Goal: Transaction & Acquisition: Purchase product/service

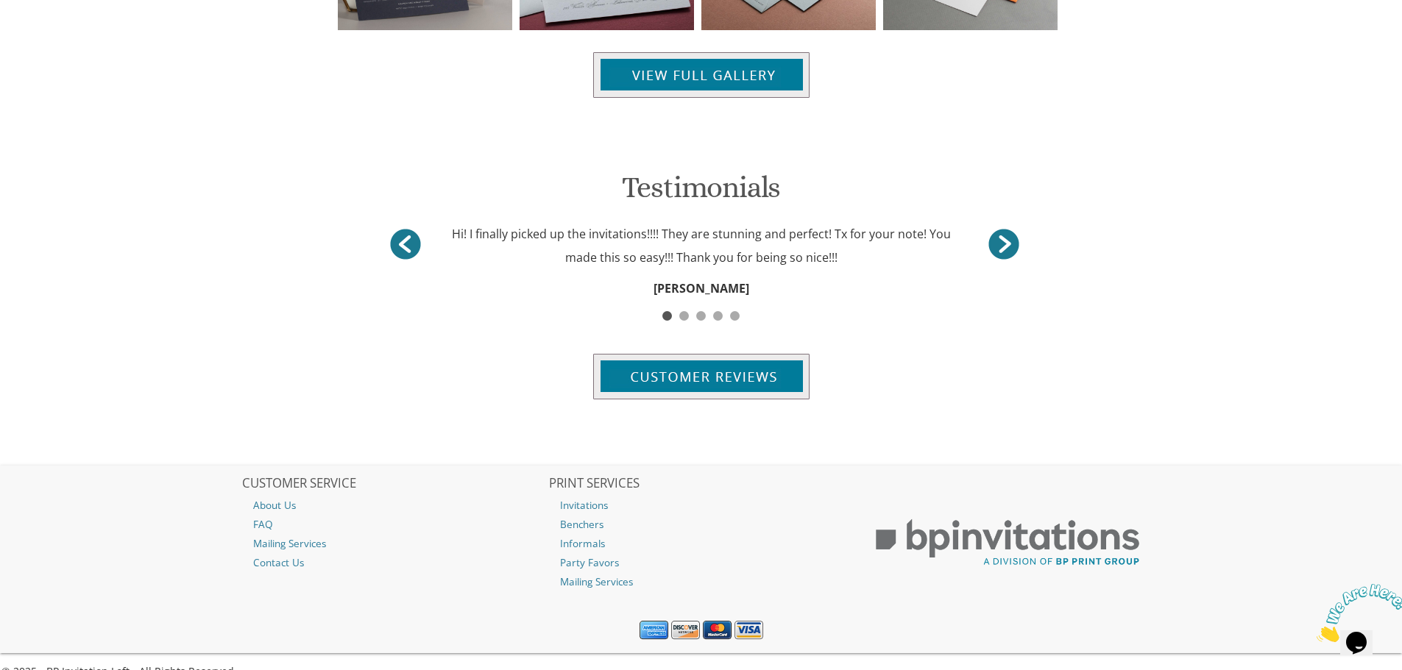
scroll to position [1810, 0]
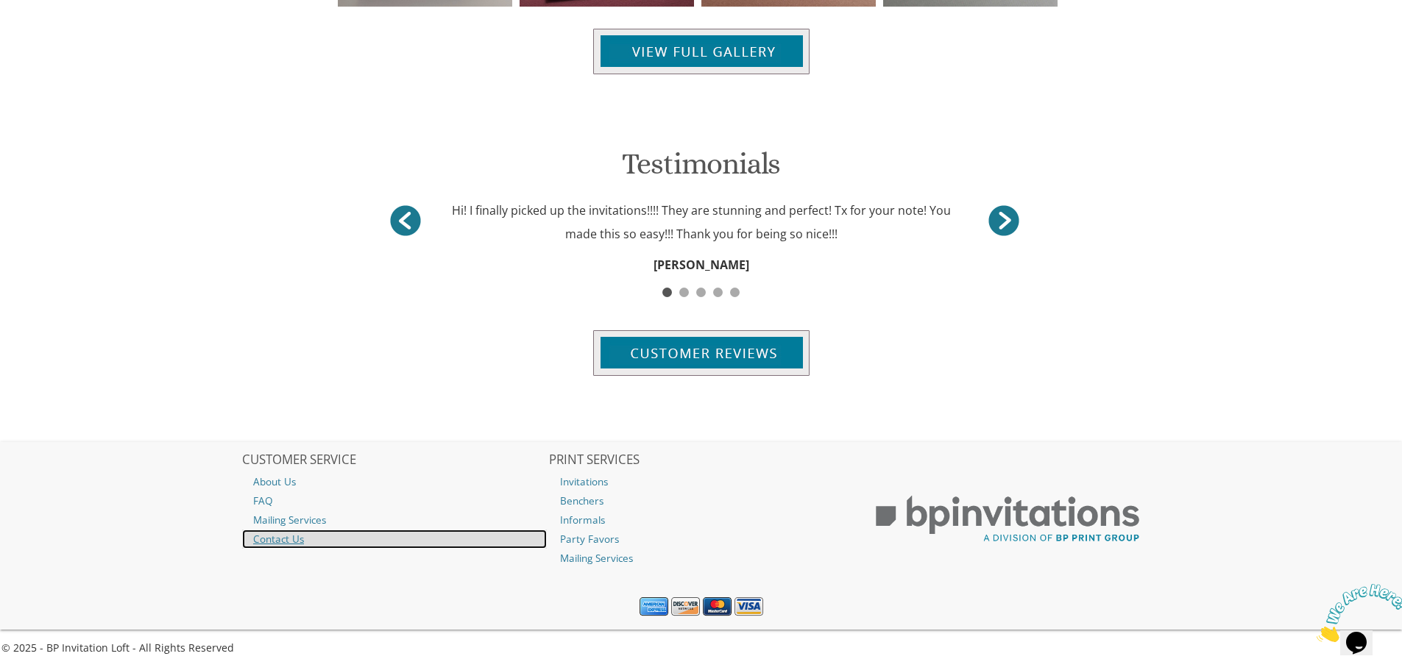
click at [278, 540] on link "Contact Us" at bounding box center [394, 539] width 305 height 19
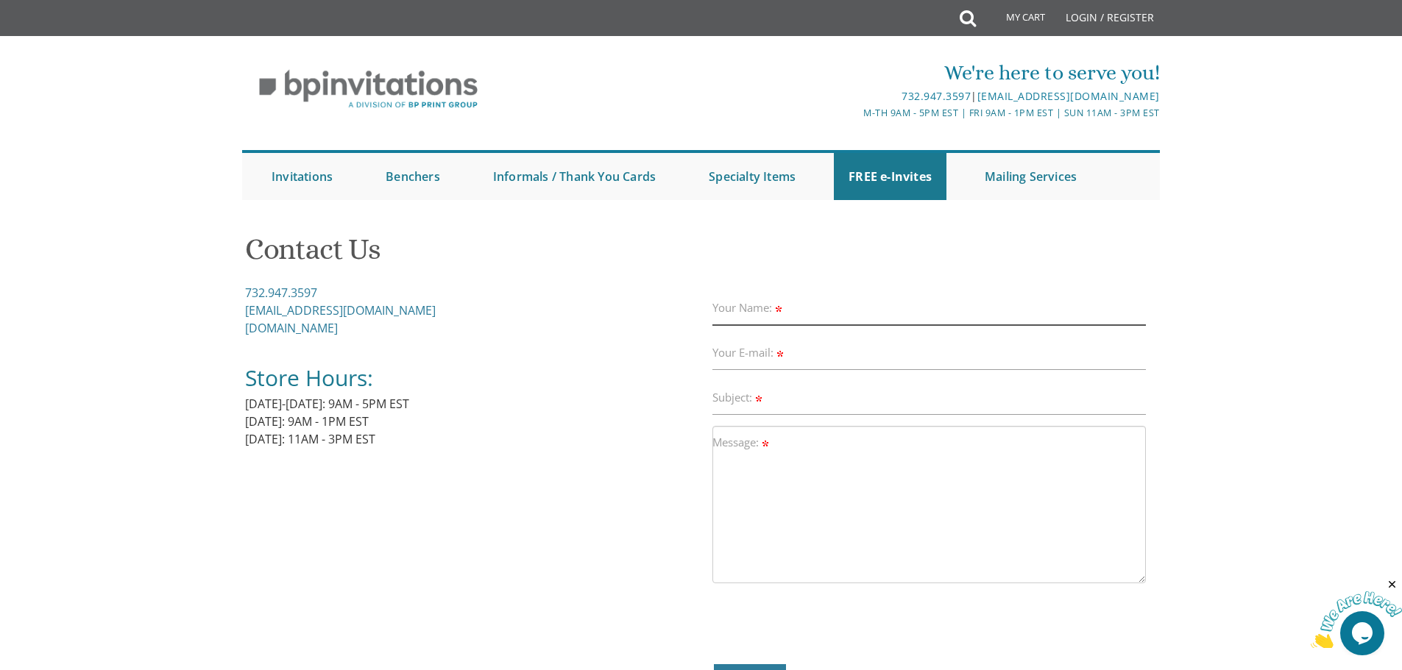
click at [861, 313] on input "Your Name:" at bounding box center [929, 308] width 434 height 34
type input "Esther Notis"
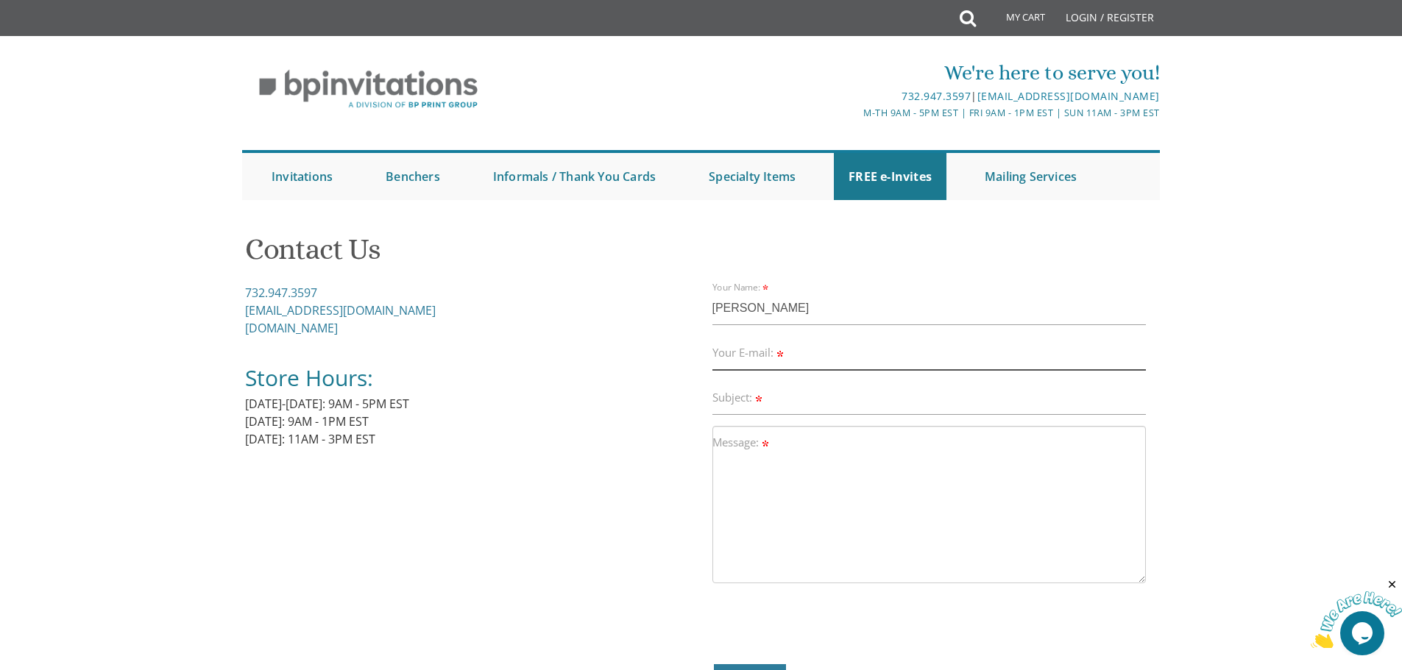
type input "enotis@keystonecyberprotection.com"
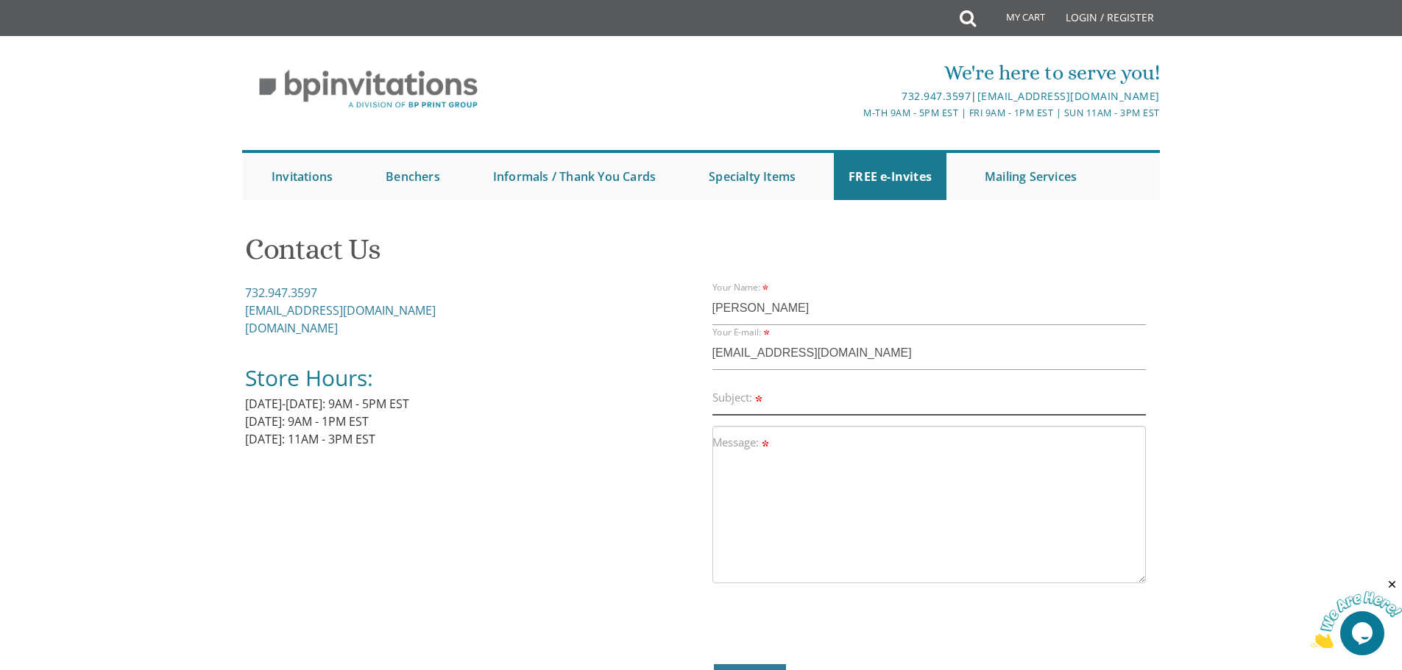
click at [812, 404] on input "Subject:" at bounding box center [929, 398] width 434 height 34
type input "200 BM Invites"
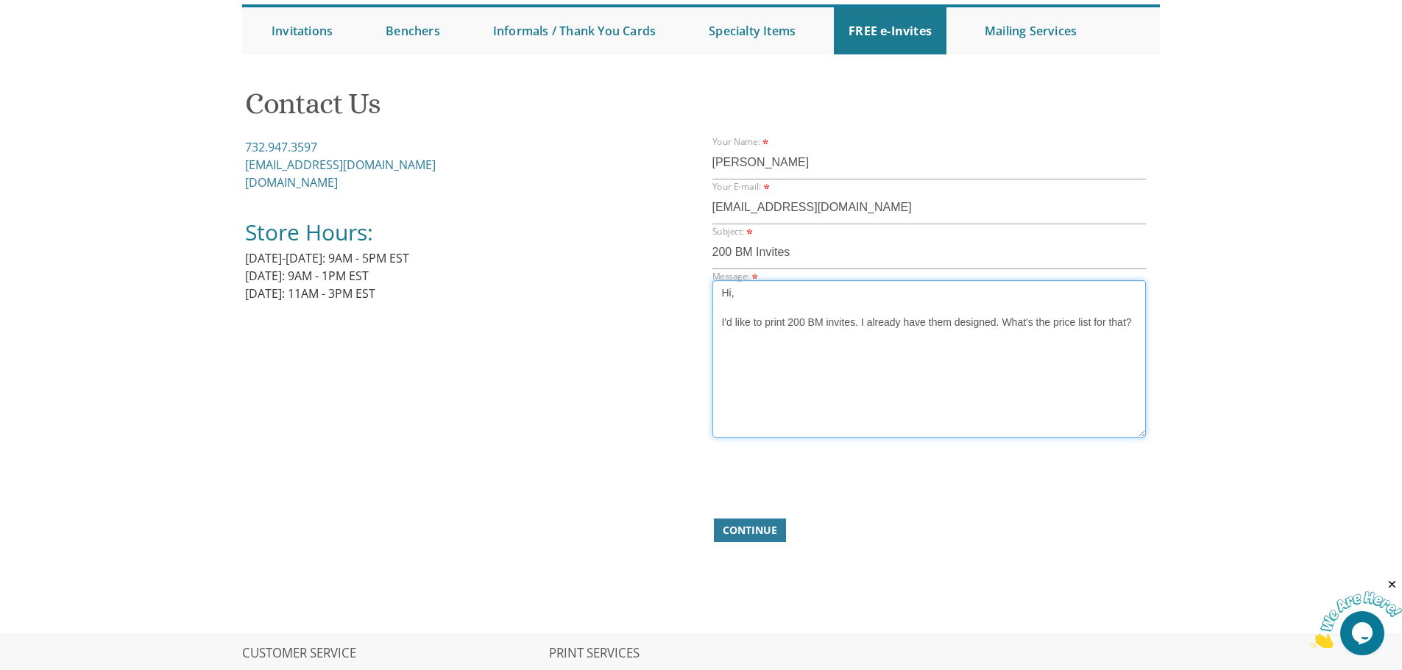
scroll to position [147, 0]
type textarea "Hi, I'd like to print 200 BM invites. I already have them designed. What's the …"
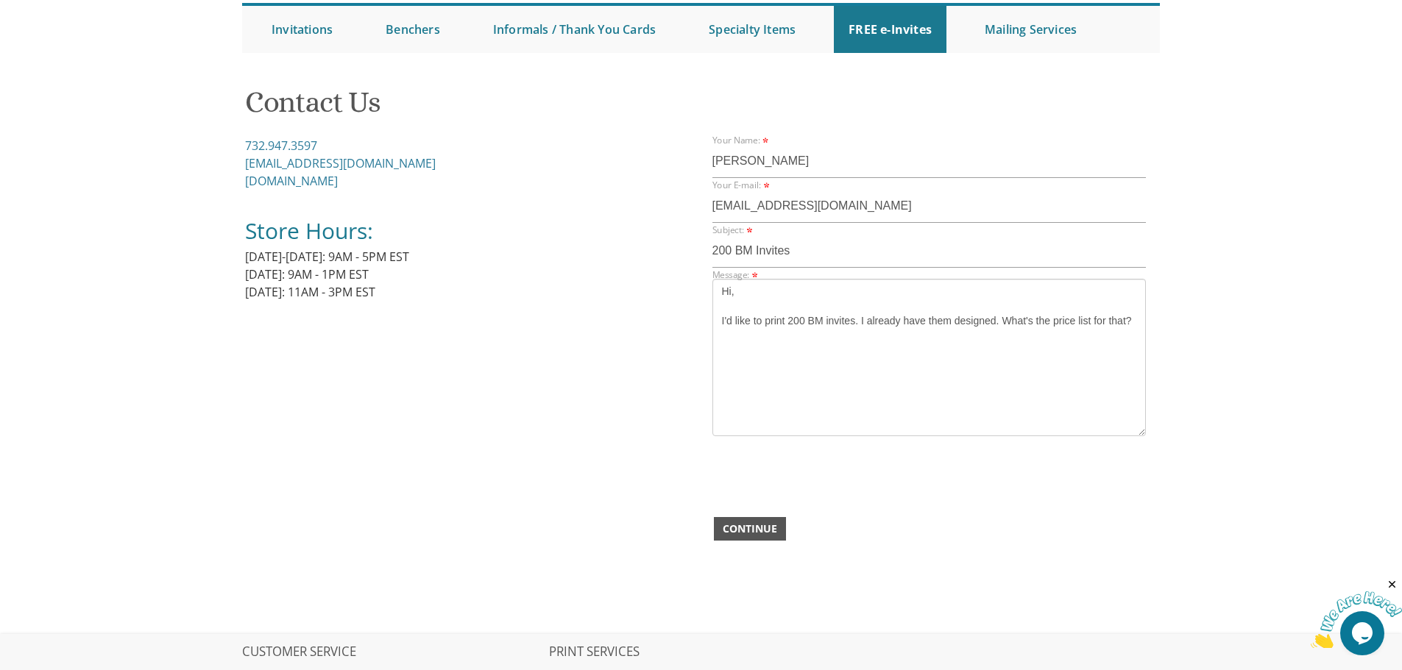
click at [768, 533] on span "Continue" at bounding box center [749, 529] width 54 height 15
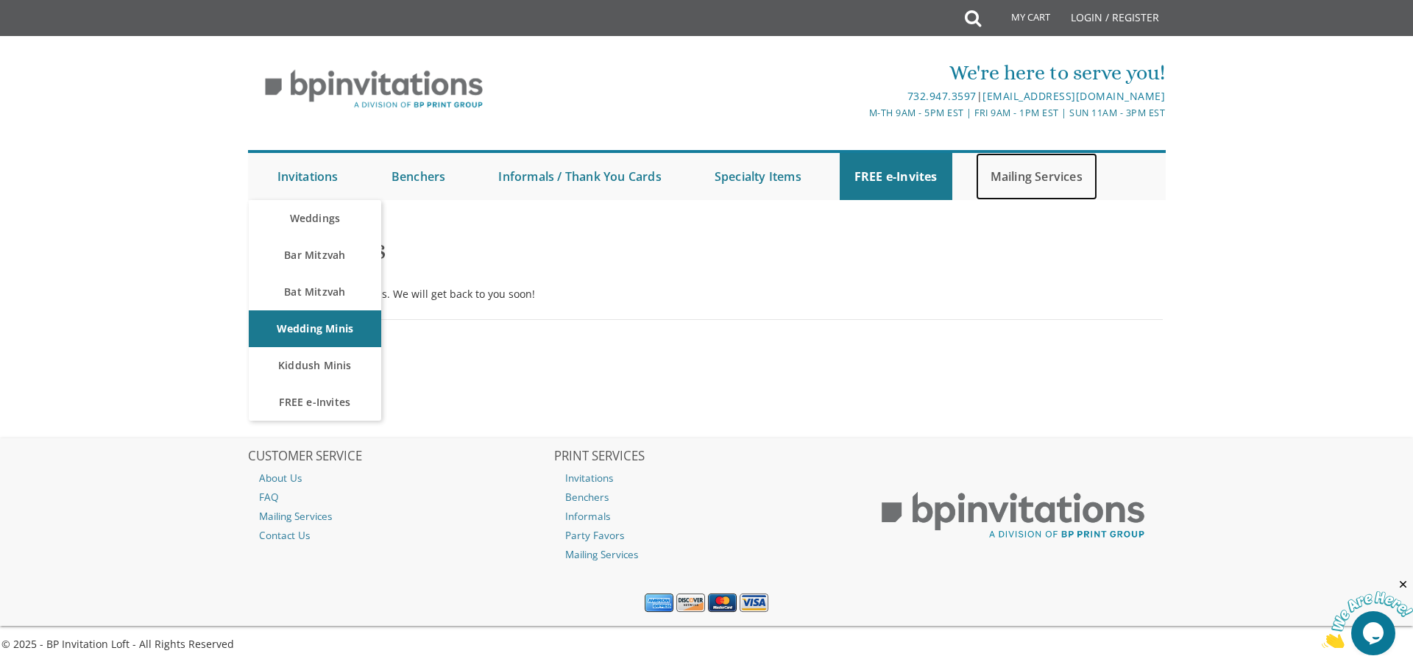
click at [1054, 176] on link "Mailing Services" at bounding box center [1036, 176] width 121 height 47
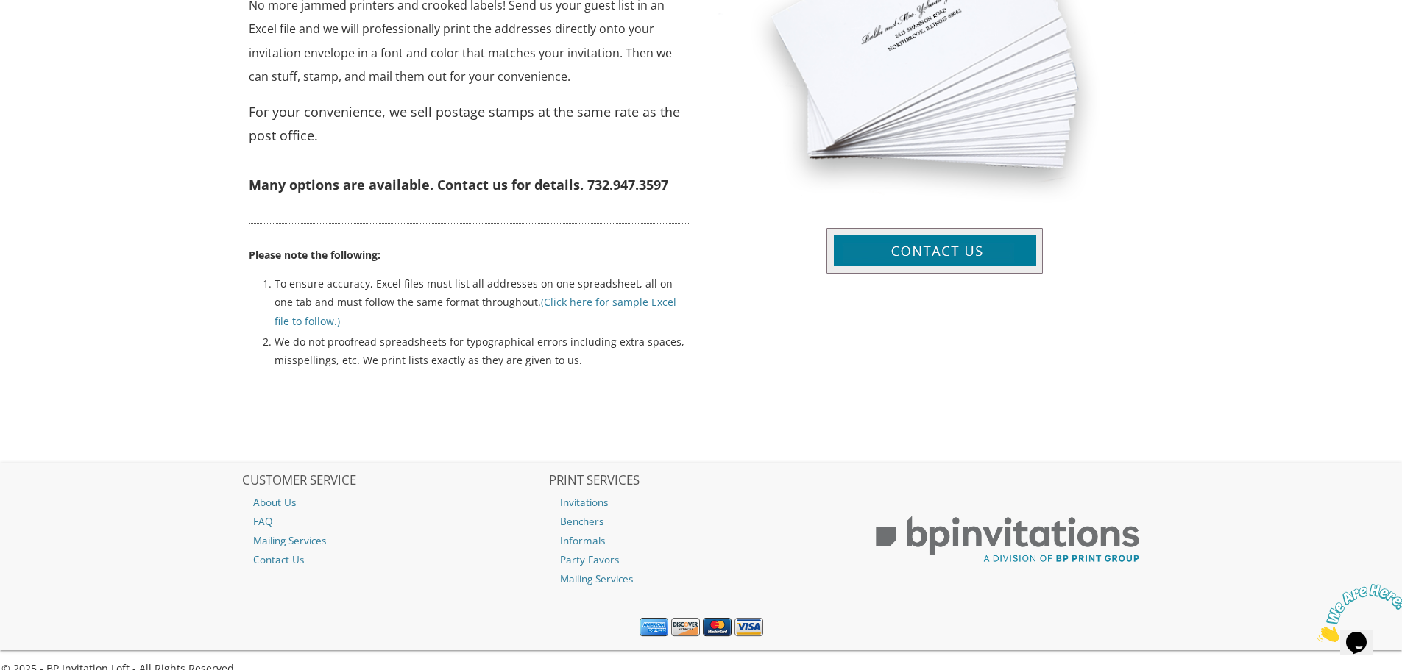
scroll to position [683, 0]
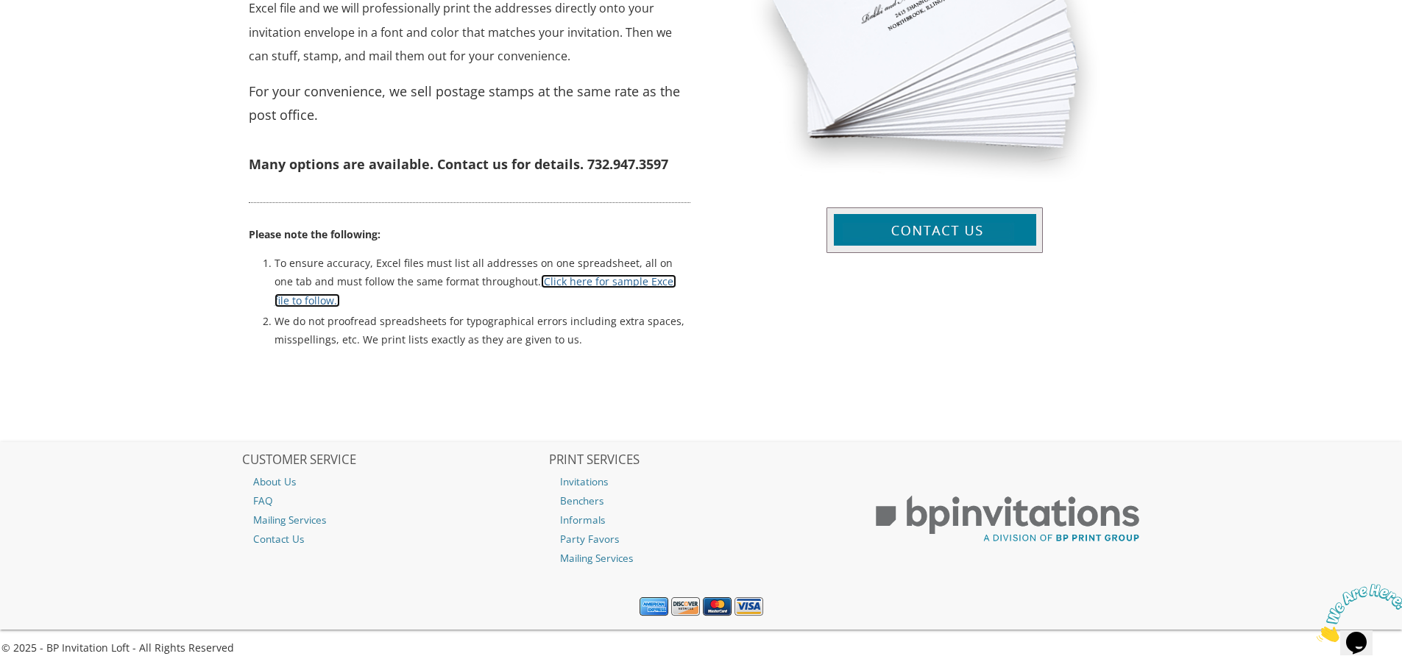
click at [594, 280] on link "(Click here for sample Excel file to follow.)" at bounding box center [475, 290] width 402 height 32
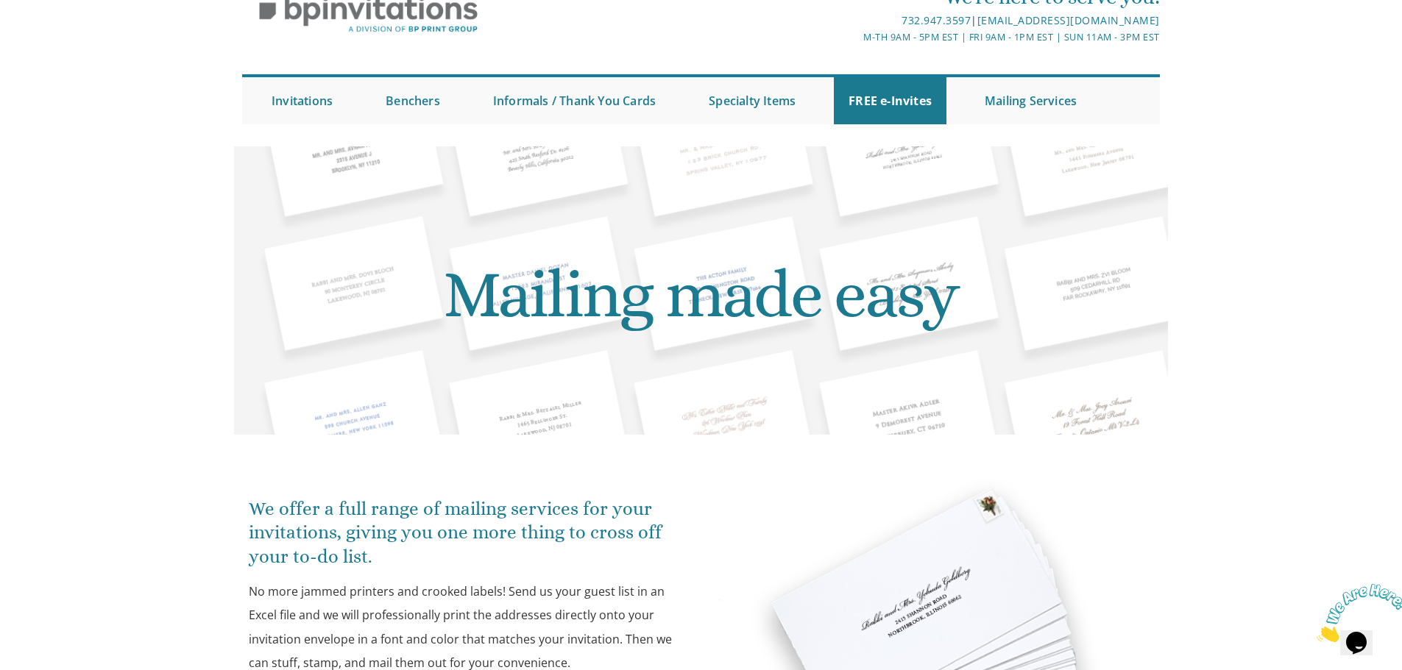
scroll to position [0, 0]
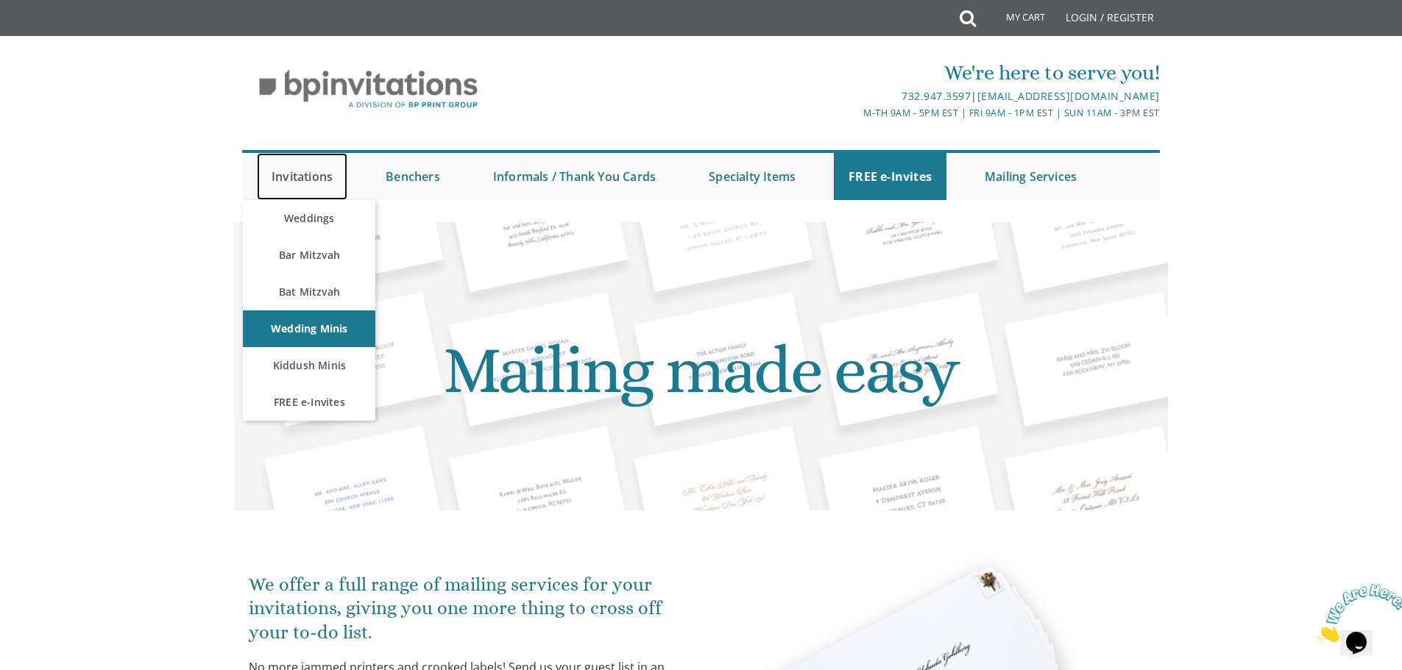
click at [327, 174] on link "Invitations" at bounding box center [302, 176] width 90 height 47
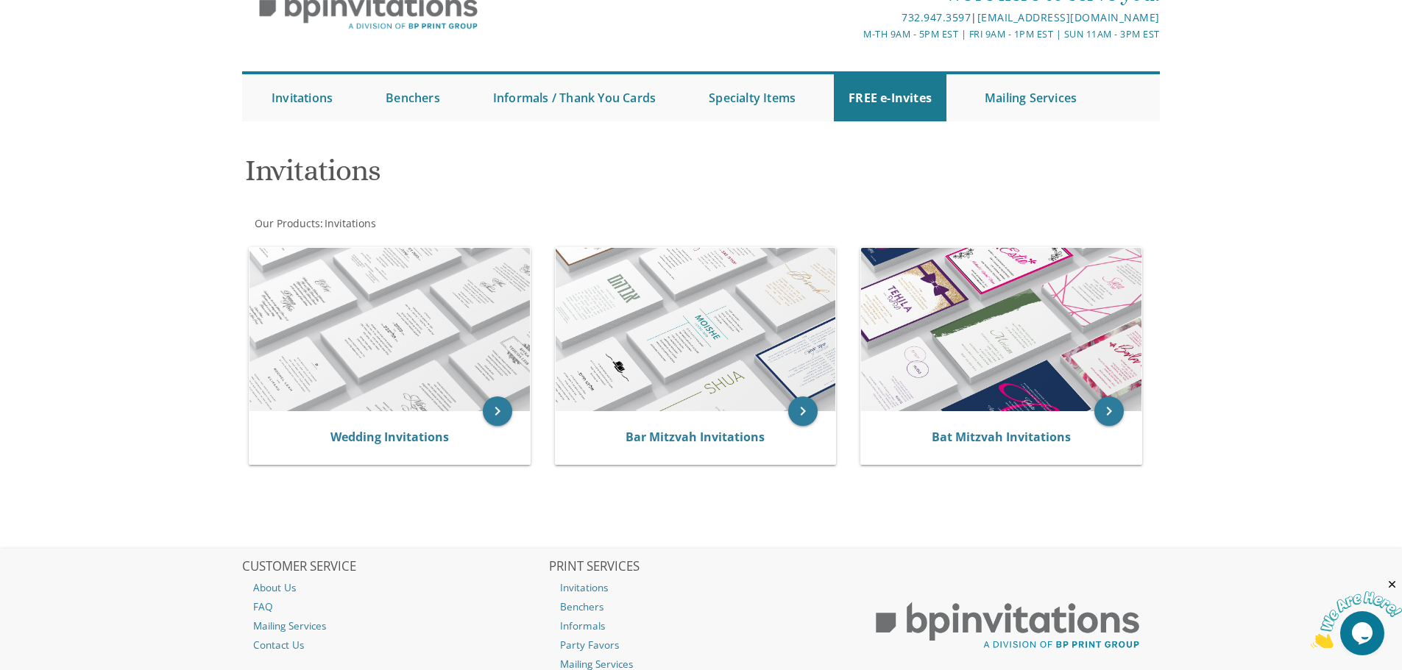
scroll to position [185, 0]
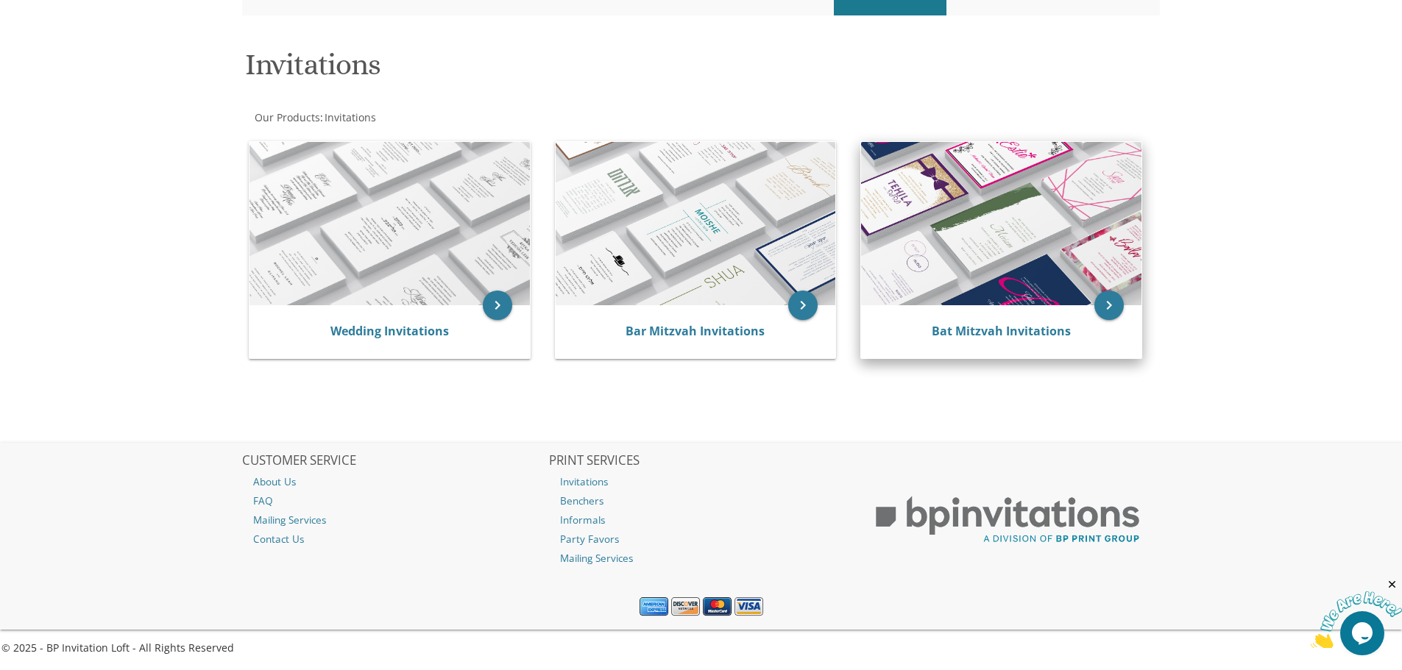
click at [1011, 277] on img at bounding box center [1001, 223] width 280 height 163
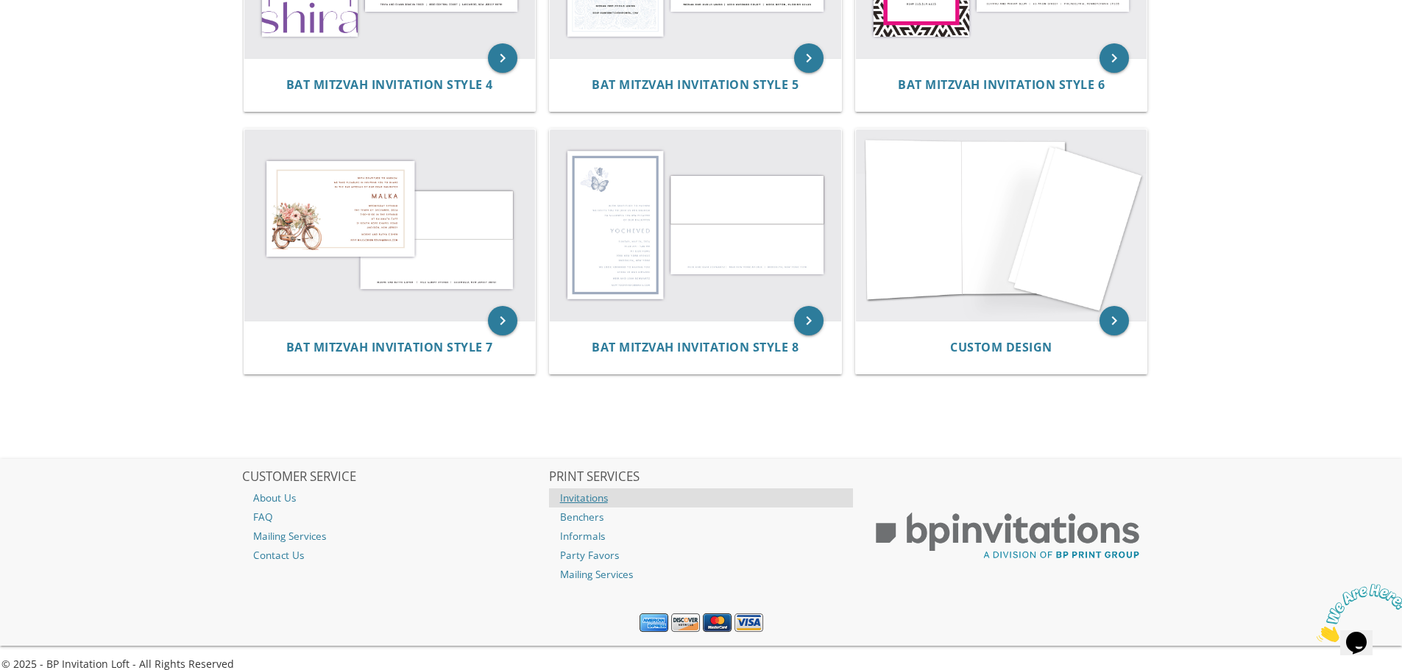
scroll to position [736, 0]
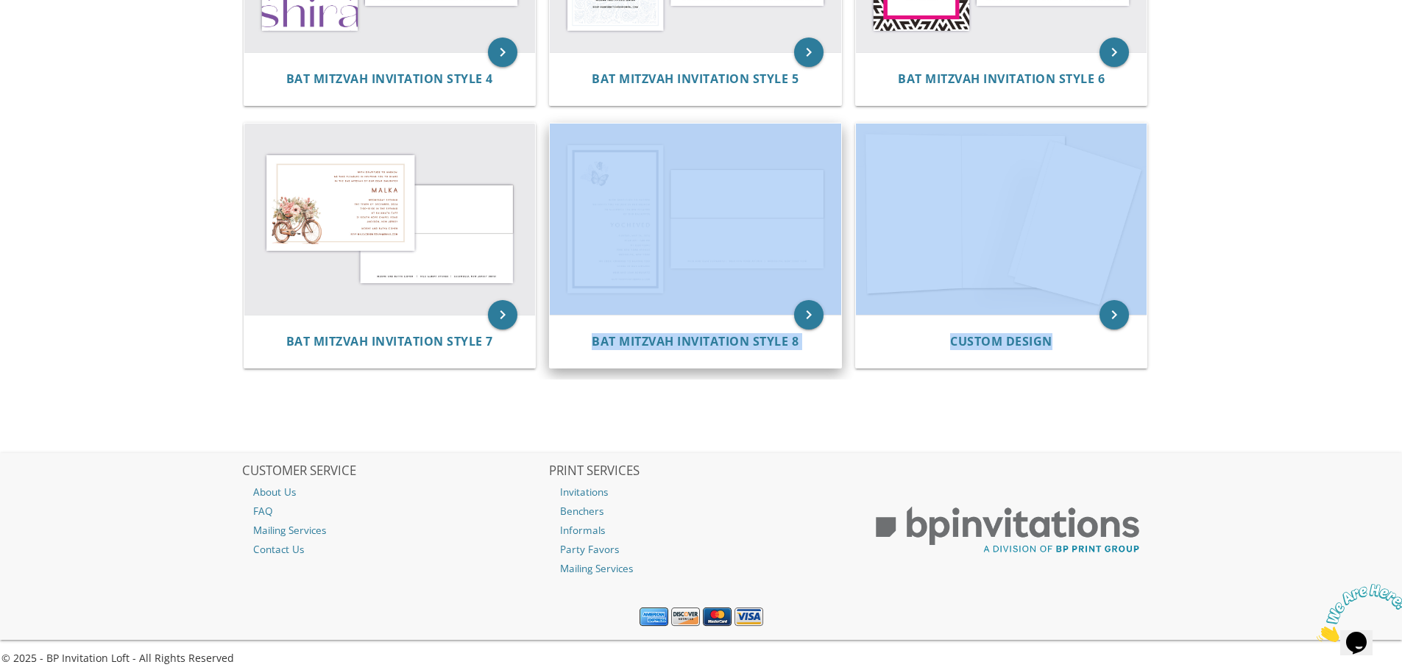
drag, startPoint x: 1122, startPoint y: 425, endPoint x: 749, endPoint y: 270, distance: 404.0
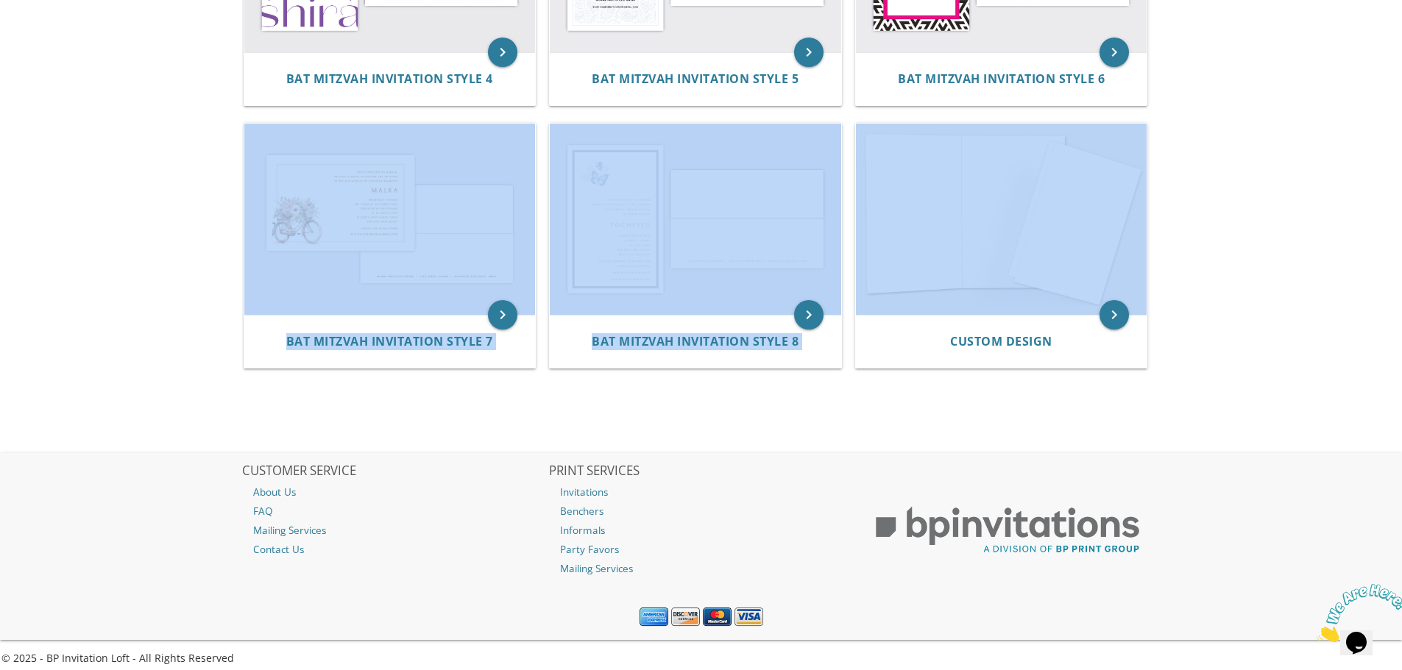
drag, startPoint x: 405, startPoint y: 241, endPoint x: 1329, endPoint y: 289, distance: 926.1
click at [1152, 297] on div "keyboard_arrow_right Custom Design" at bounding box center [1006, 248] width 306 height 262
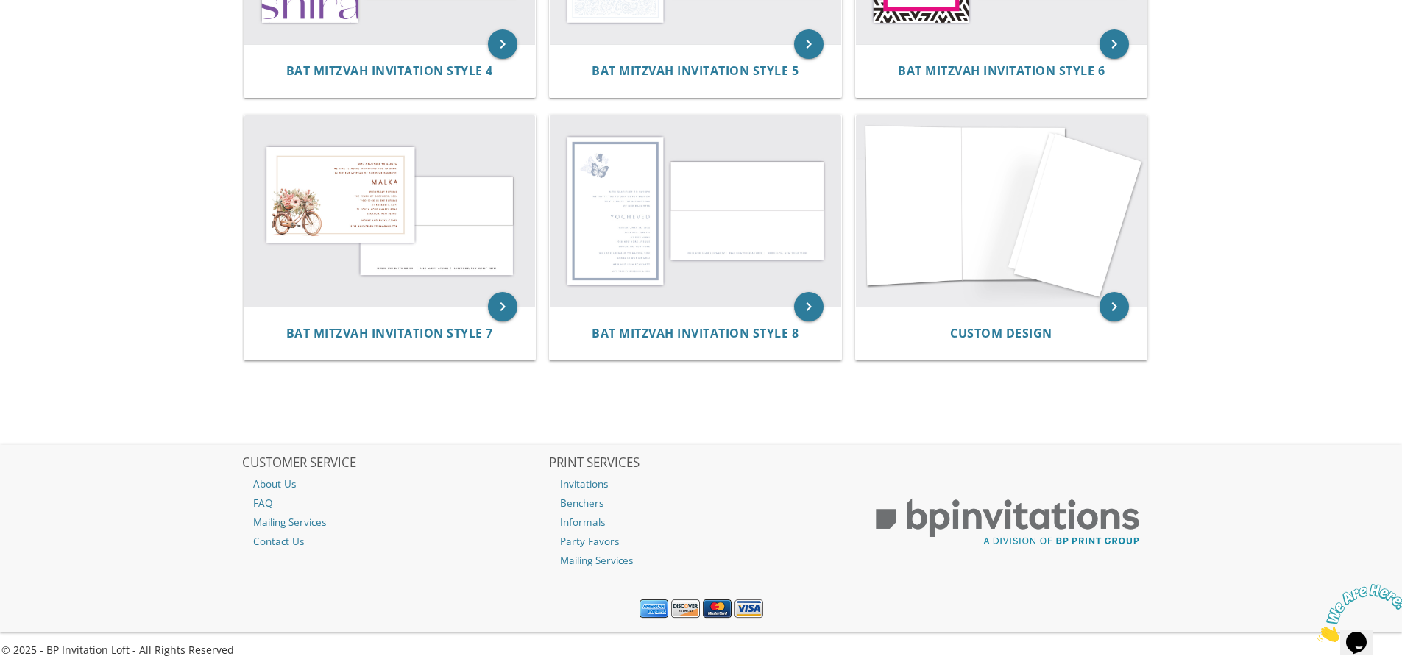
scroll to position [746, 0]
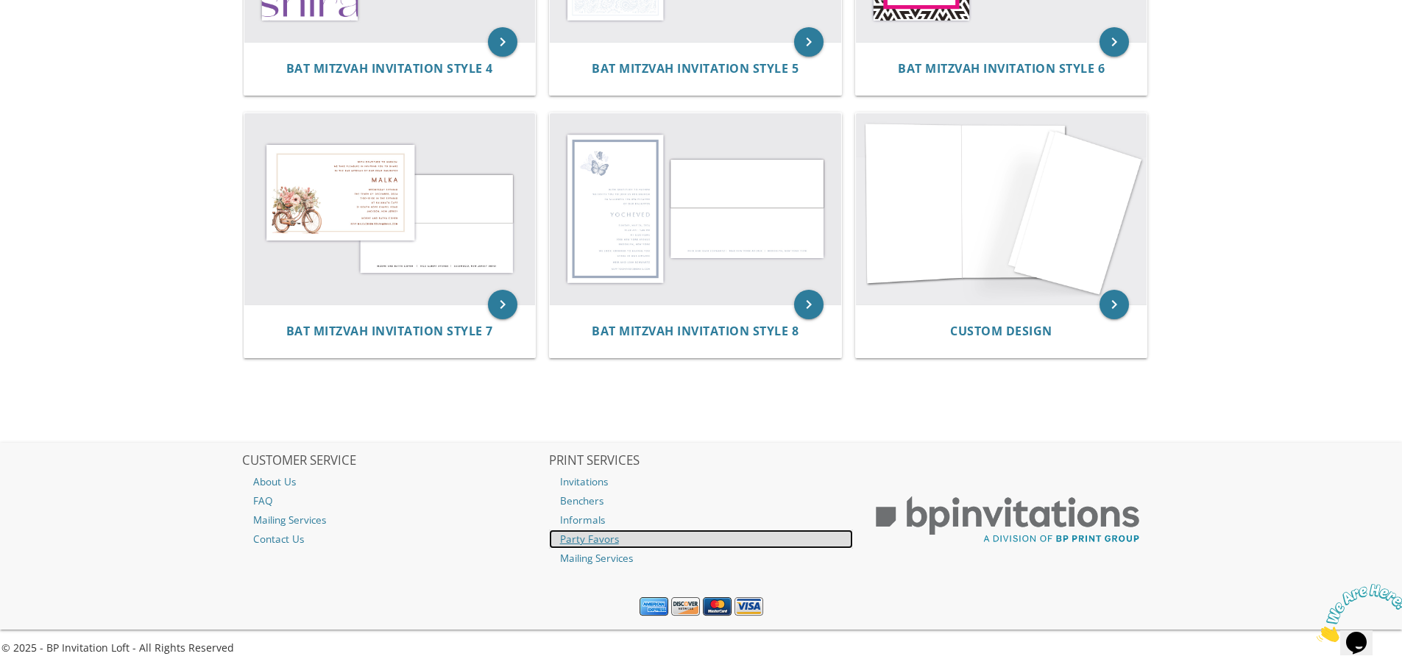
click at [595, 545] on link "Party Favors" at bounding box center [701, 539] width 305 height 19
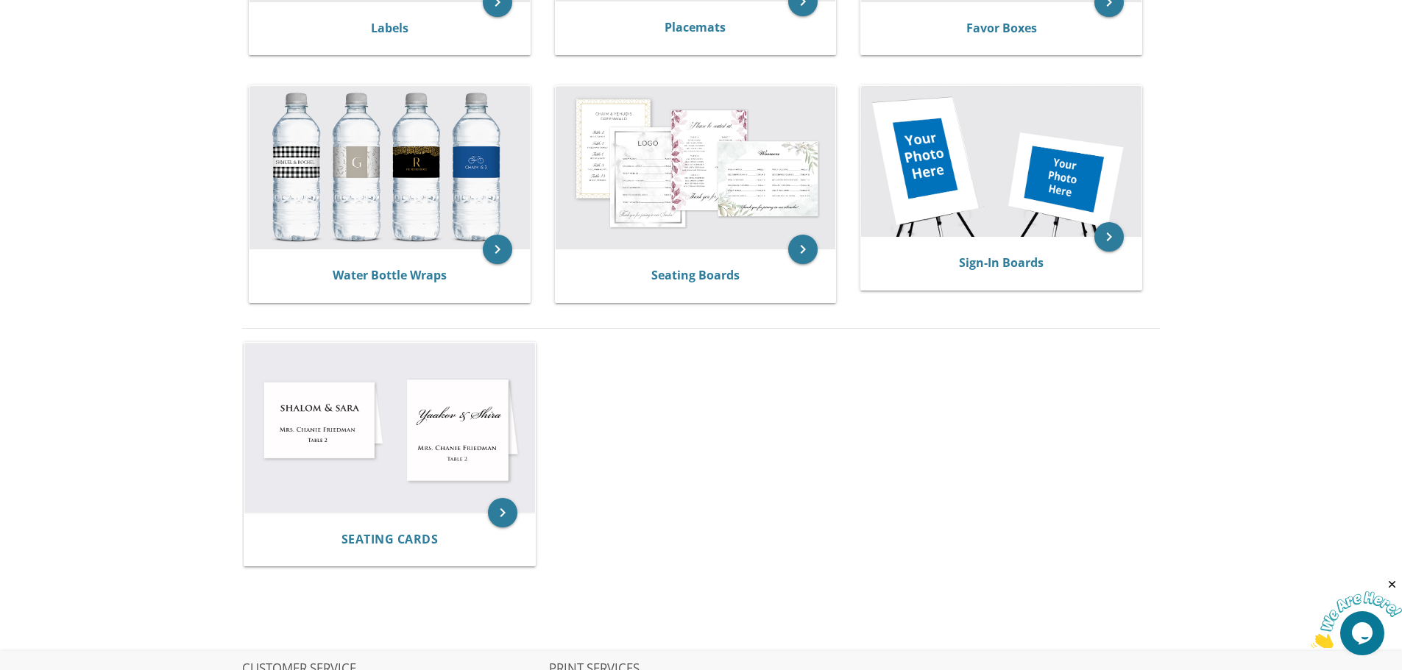
scroll to position [944, 0]
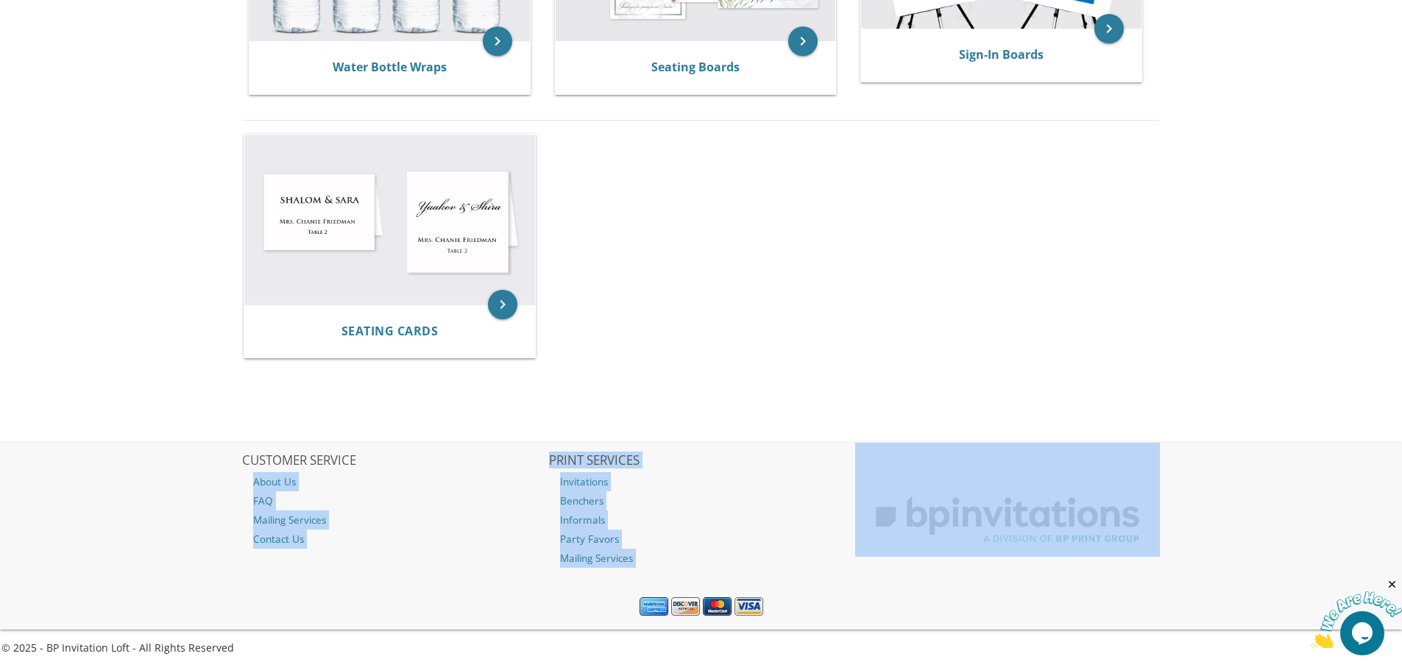
drag, startPoint x: 715, startPoint y: 578, endPoint x: 493, endPoint y: 454, distance: 254.6
click at [493, 454] on div "CUSTOMER SERVICE About Us FAQ Mailing Services Contact Us PRINT SERVICES Invita…" at bounding box center [701, 536] width 942 height 187
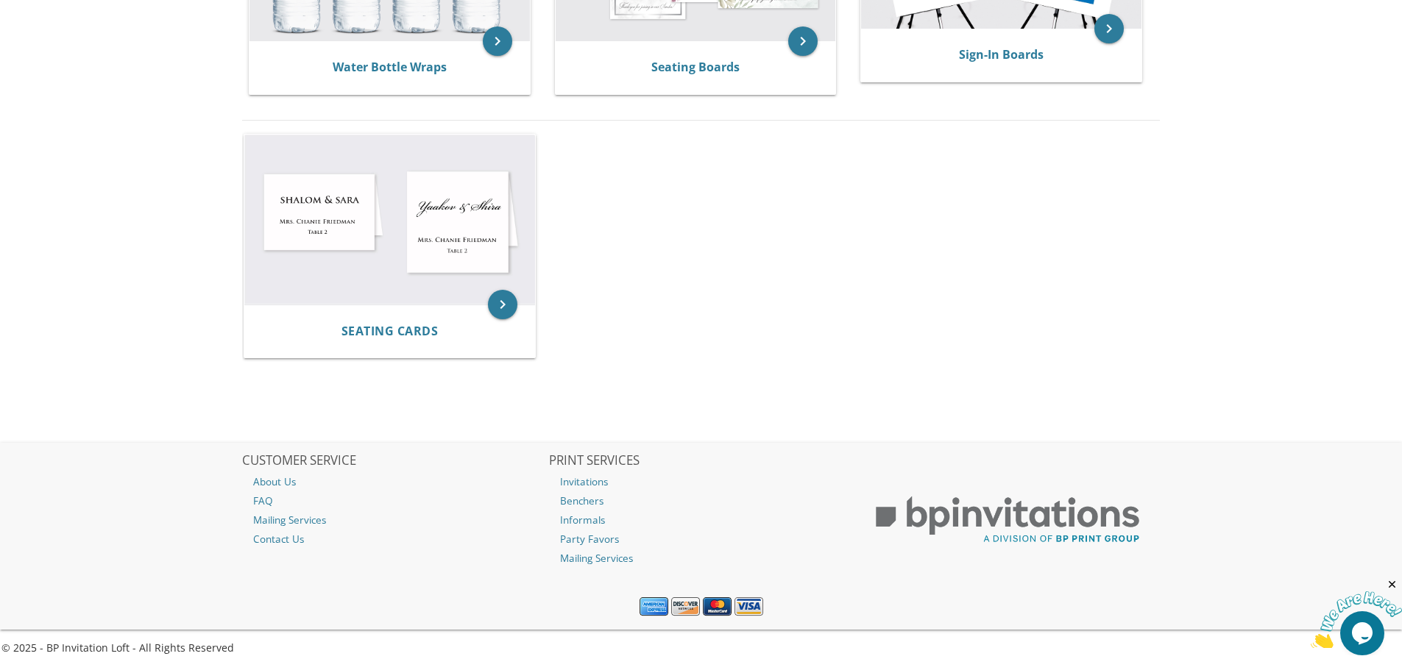
click at [322, 449] on div "CUSTOMER SERVICE About Us FAQ Mailing Services Contact Us" at bounding box center [394, 496] width 307 height 106
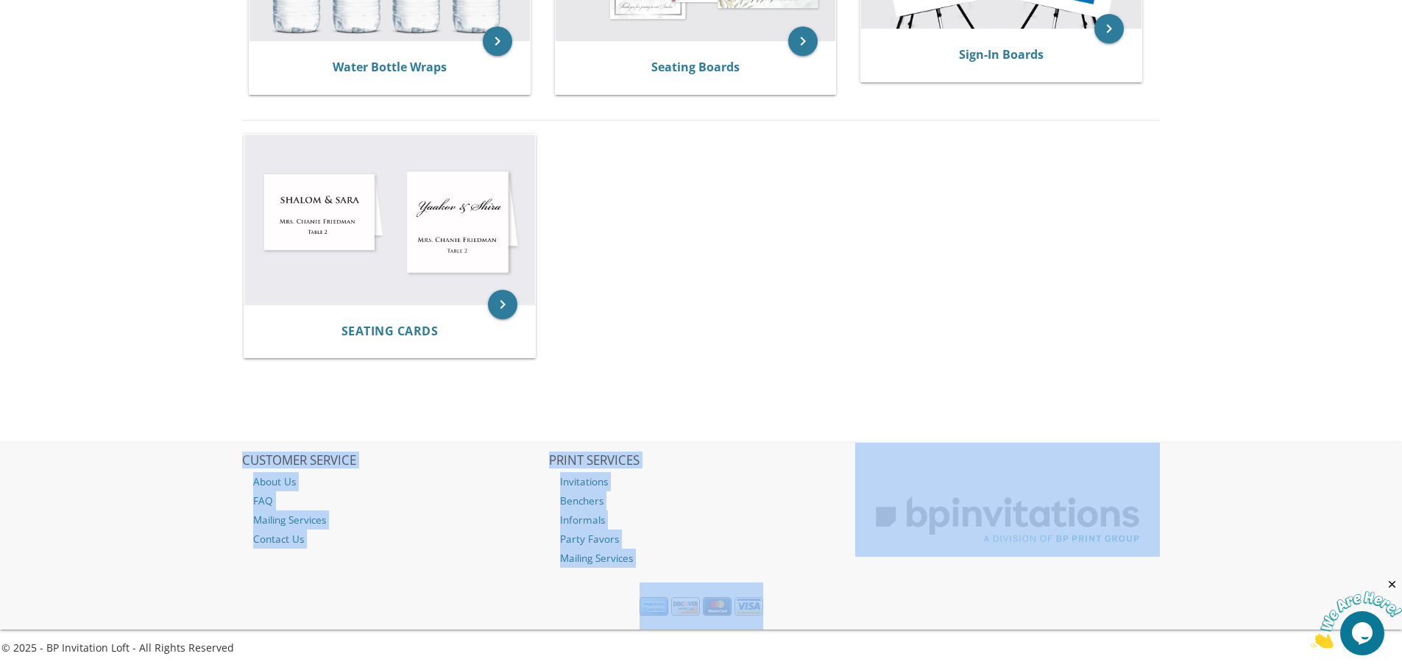
drag, startPoint x: 460, startPoint y: 517, endPoint x: 1245, endPoint y: 580, distance: 787.5
click at [1245, 580] on nav "CUSTOMER SERVICE About Us FAQ Mailing Services Contact Us PRINT SERVICES Invita…" at bounding box center [701, 536] width 1402 height 187
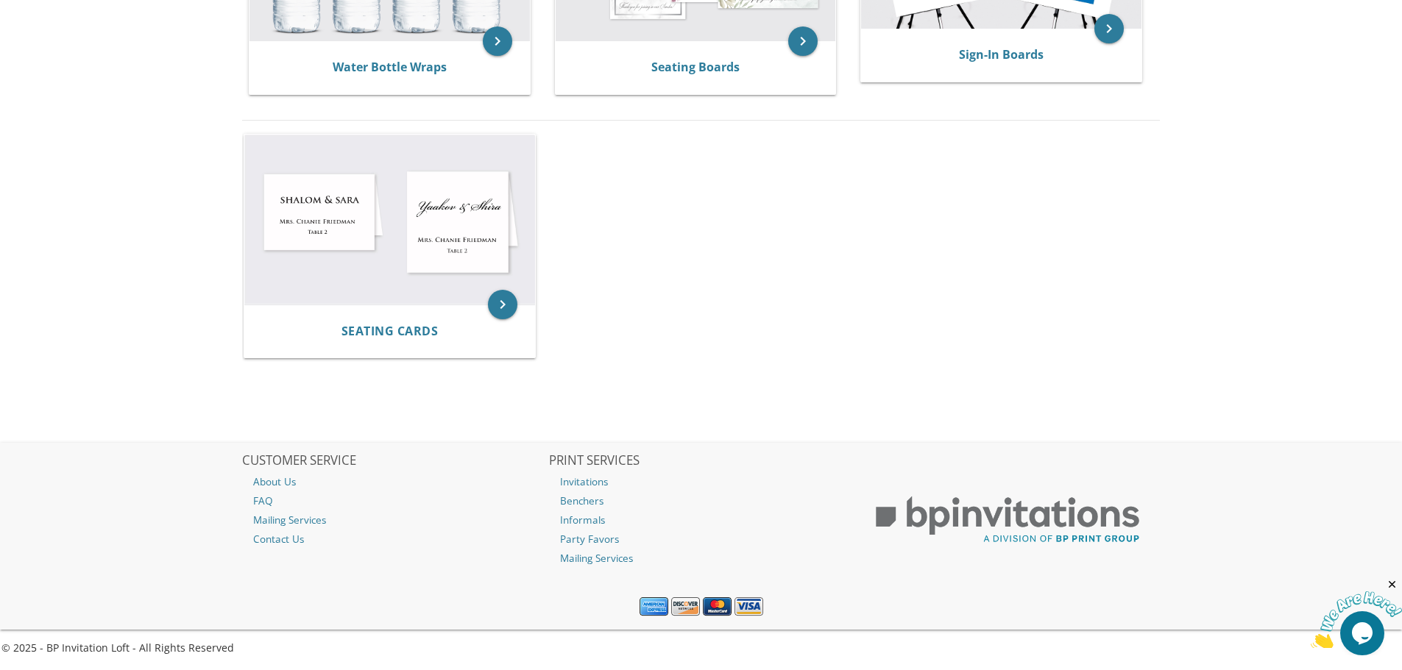
click at [1245, 580] on nav "CUSTOMER SERVICE About Us FAQ Mailing Services Contact Us PRINT SERVICES Invita…" at bounding box center [701, 536] width 1402 height 187
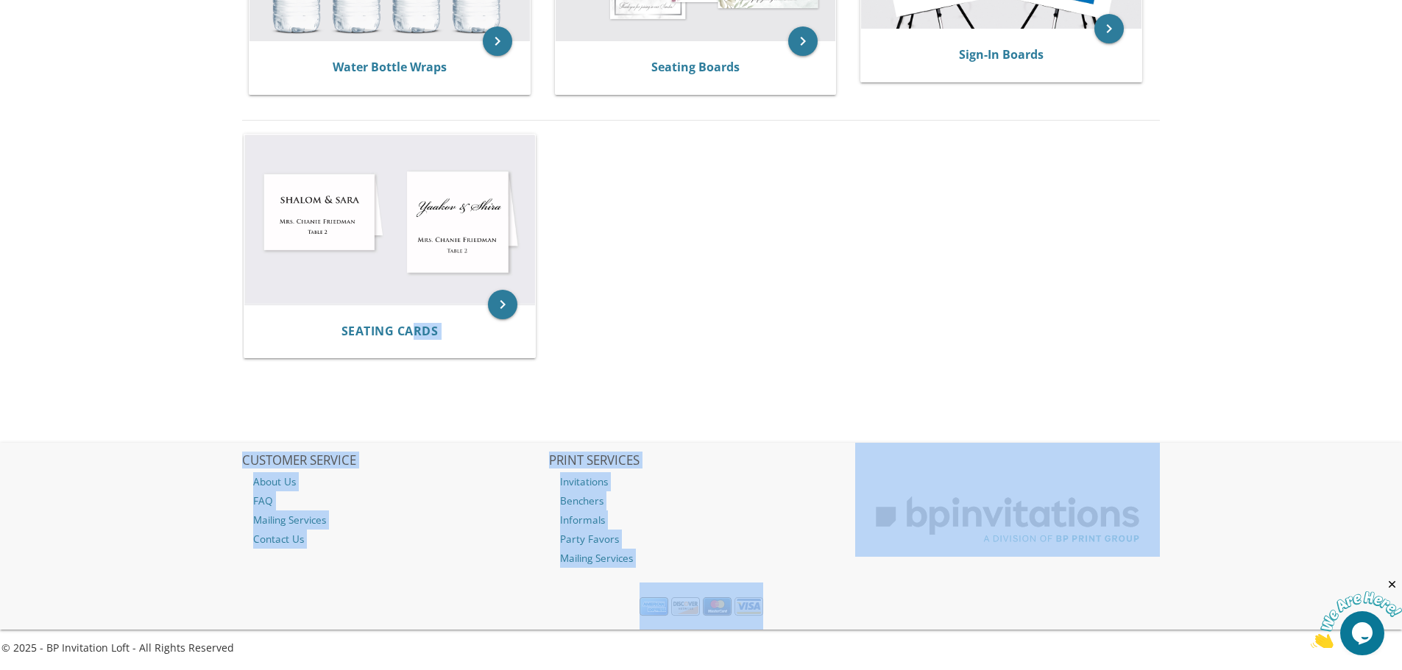
drag, startPoint x: 1129, startPoint y: 580, endPoint x: 415, endPoint y: 374, distance: 743.0
click at [922, 327] on div "keyboard_arrow_right Seating Cards" at bounding box center [700, 248] width 917 height 241
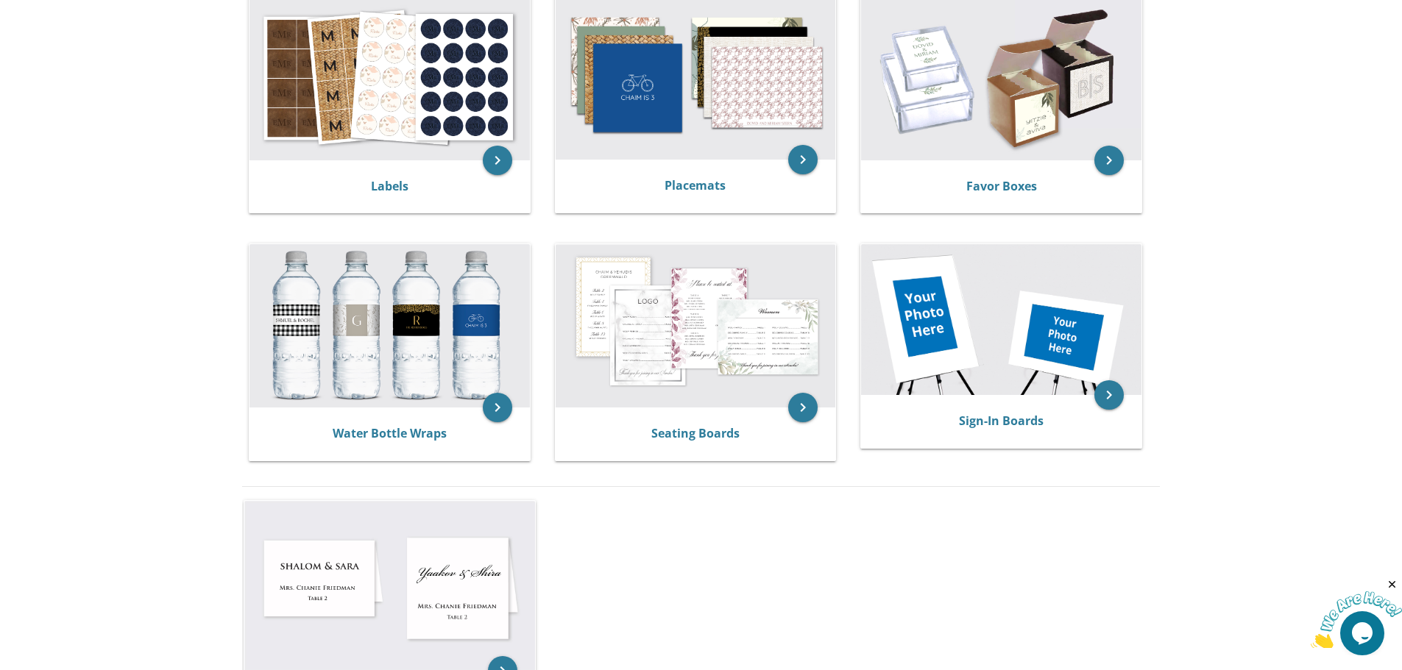
scroll to position [429, 0]
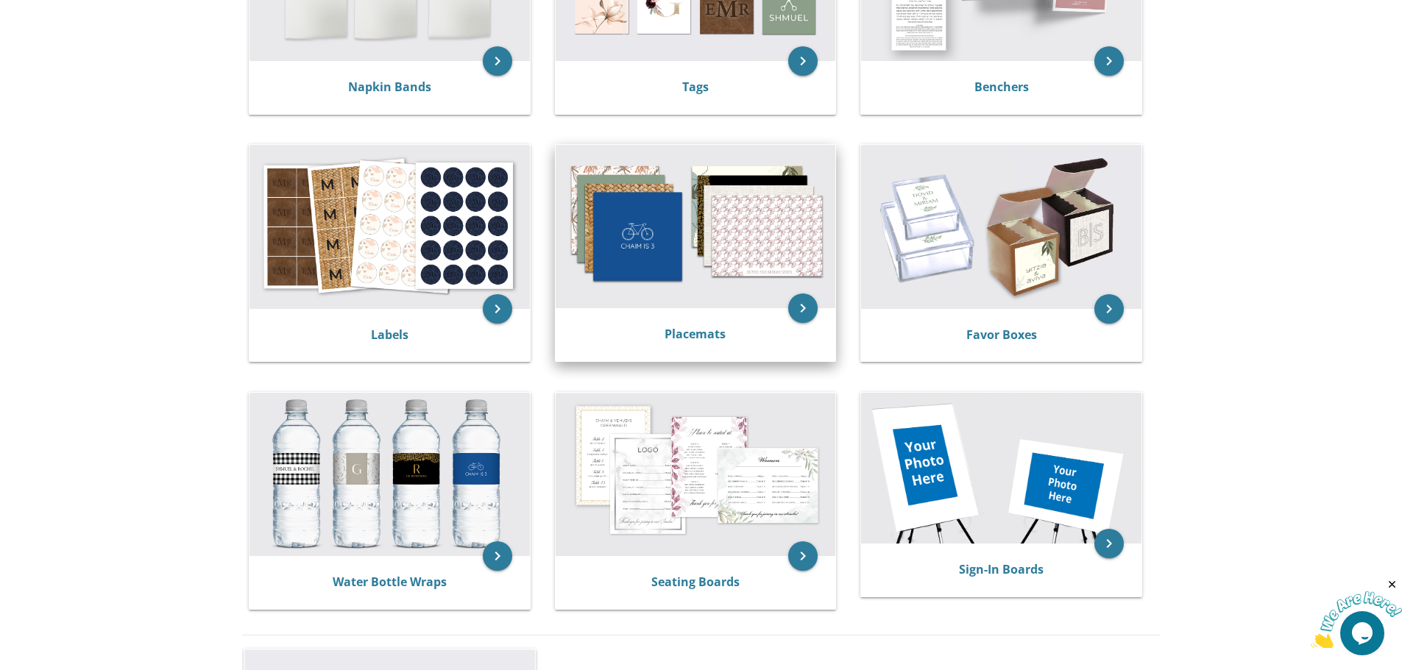
click at [619, 305] on img at bounding box center [695, 226] width 280 height 163
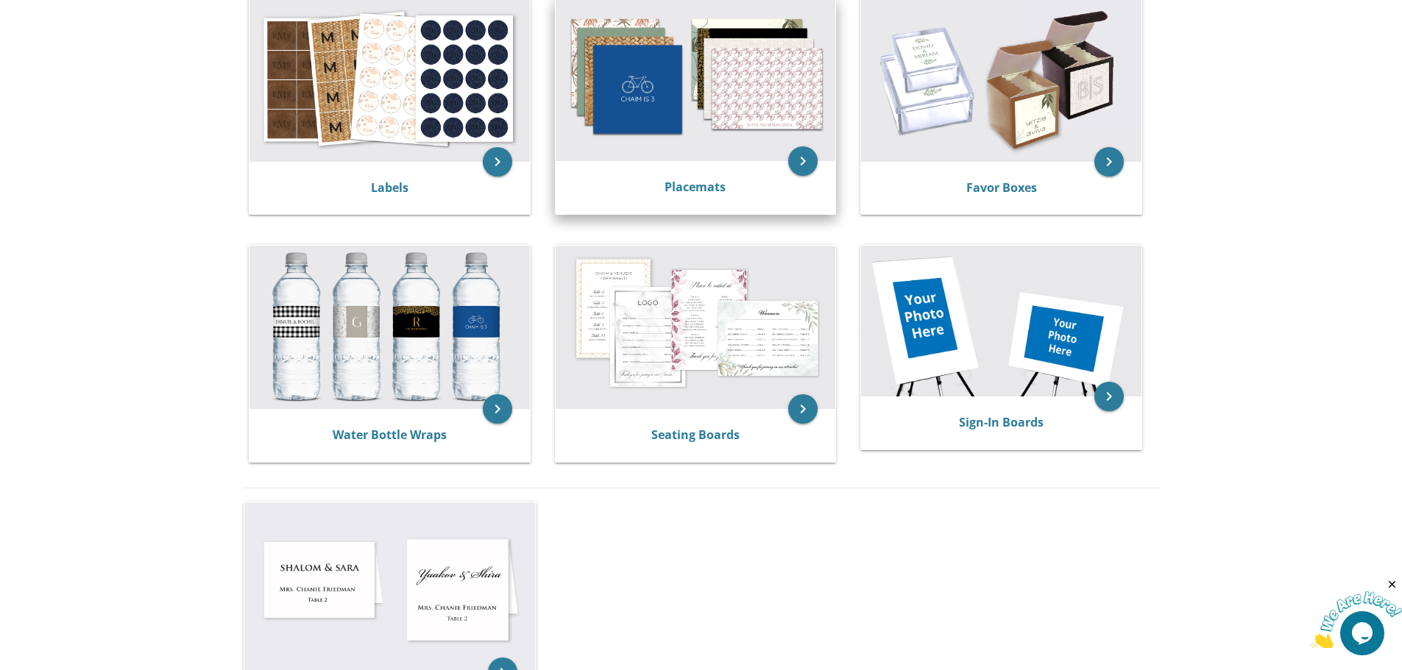
scroll to position [326, 0]
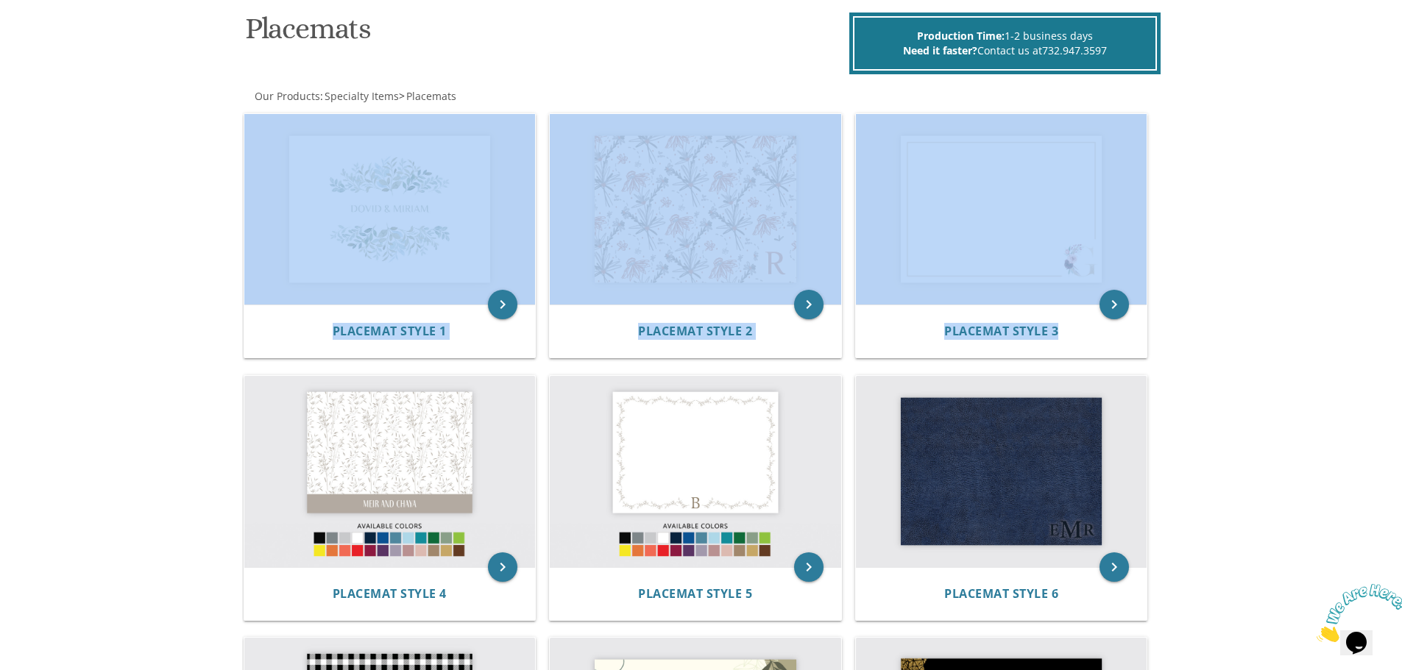
drag, startPoint x: 157, startPoint y: 190, endPoint x: 1167, endPoint y: 327, distance: 1019.4
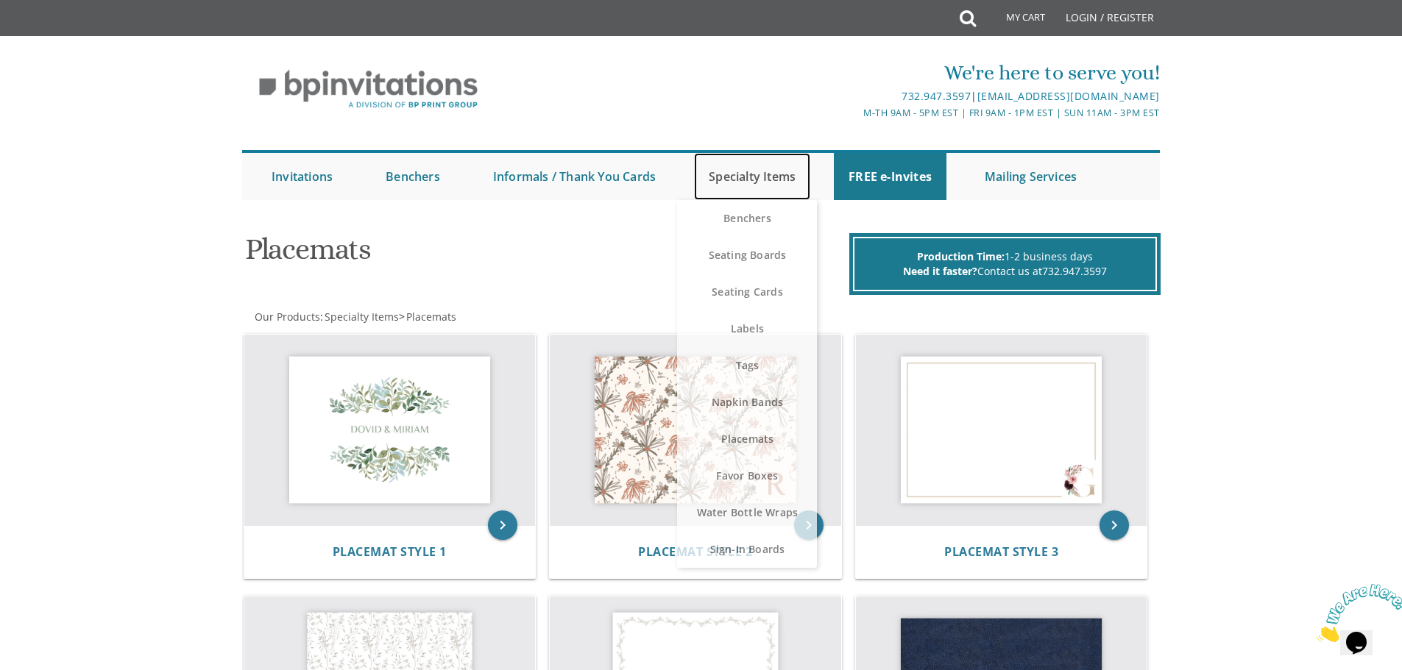
click at [717, 176] on link "Specialty Items" at bounding box center [752, 176] width 116 height 47
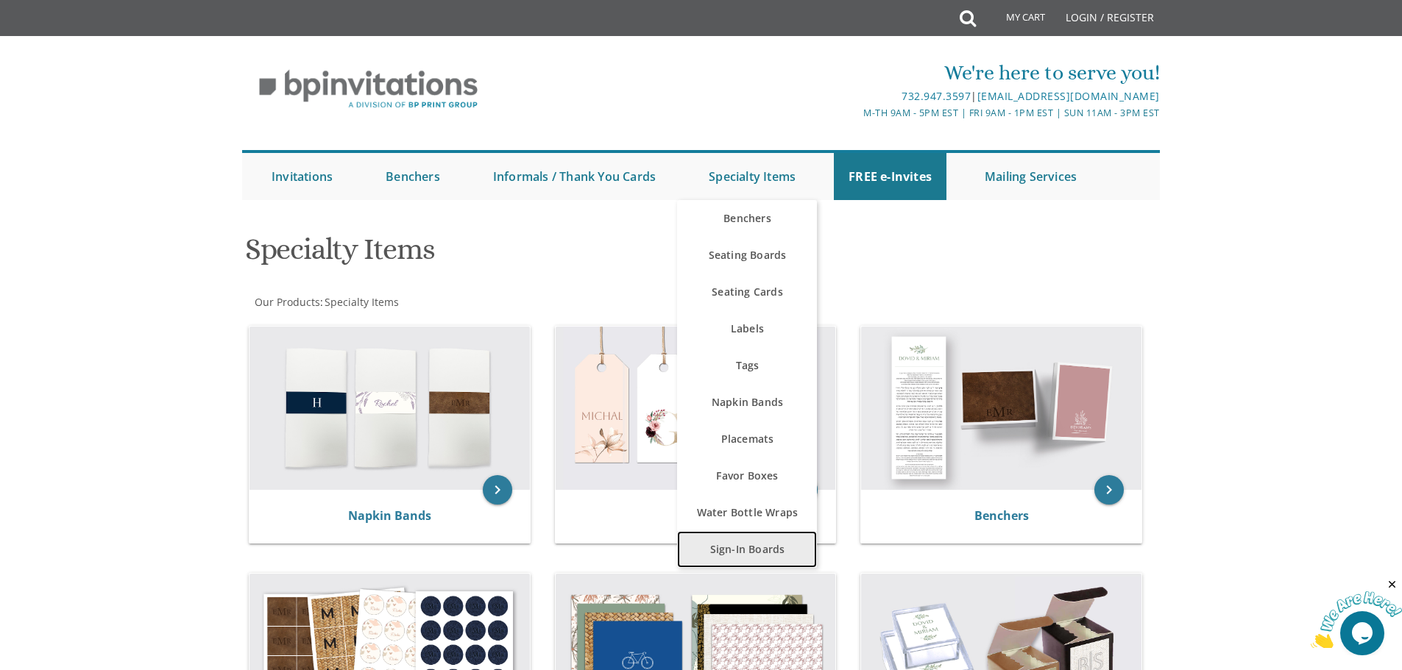
click at [780, 541] on link "Sign-In Boards" at bounding box center [747, 549] width 140 height 37
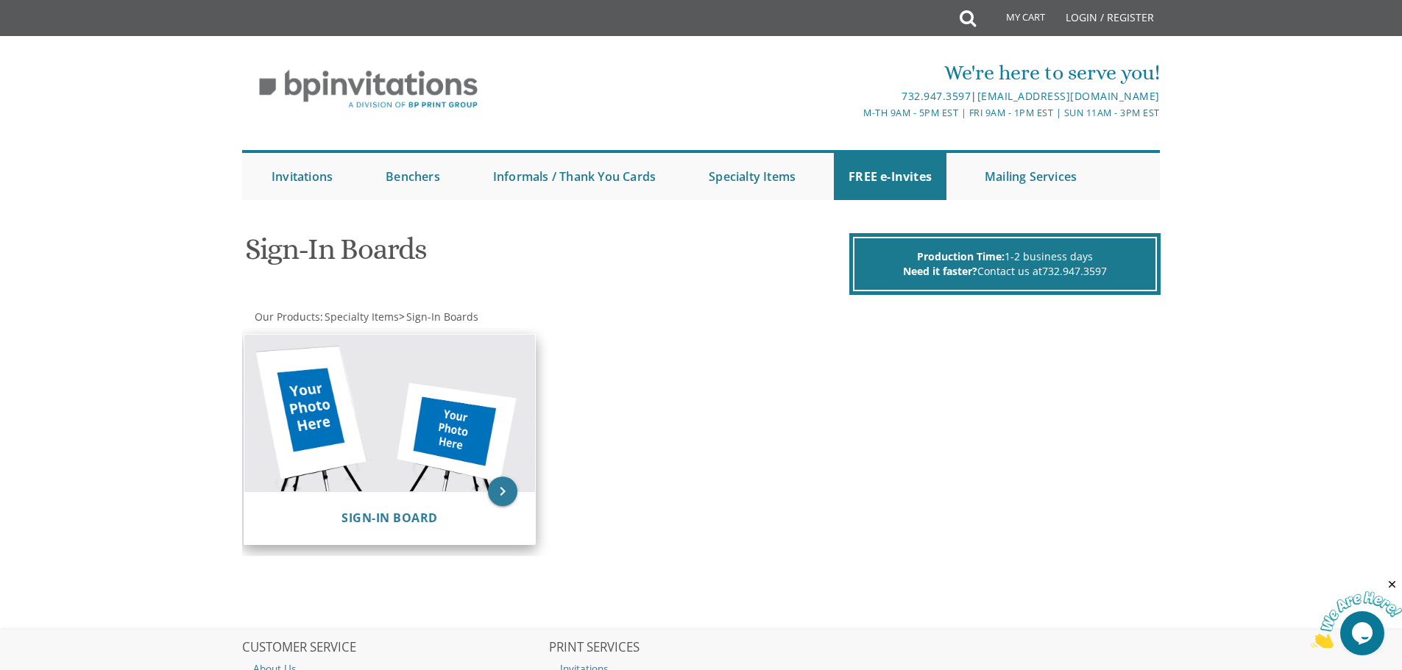
click at [305, 427] on img at bounding box center [389, 413] width 291 height 157
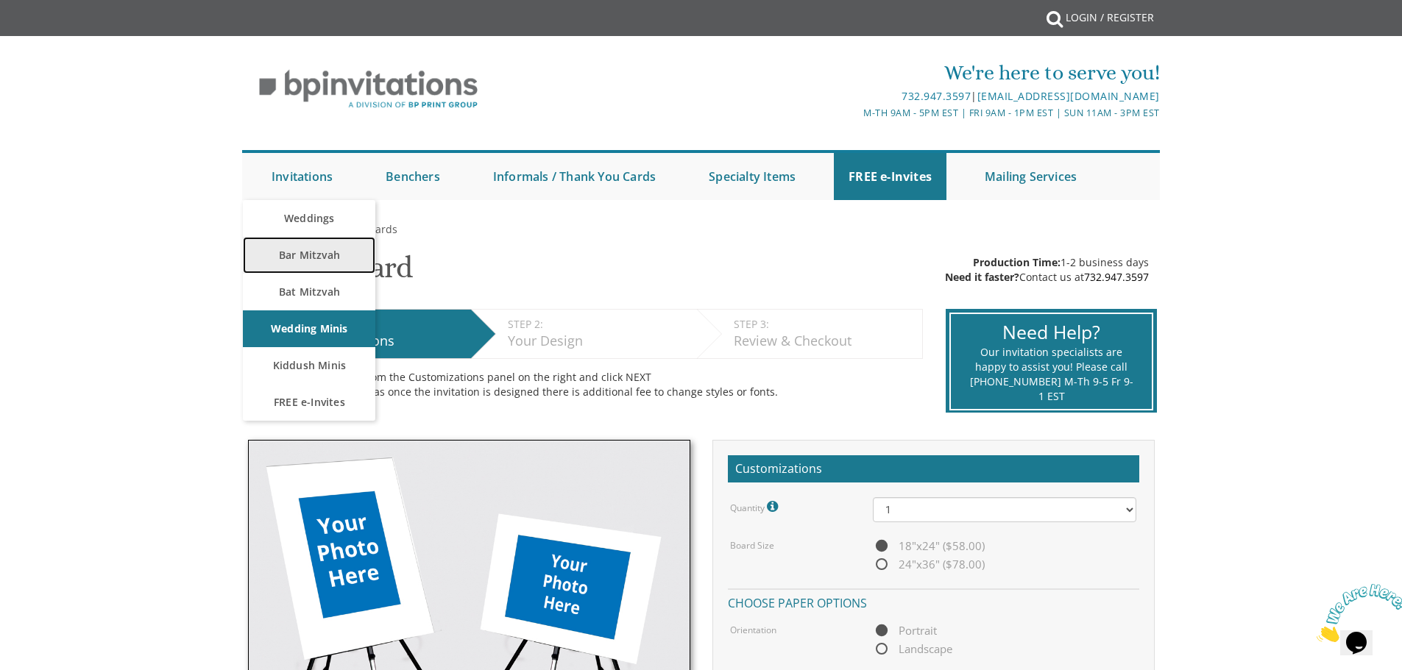
click at [333, 255] on link "Bar Mitzvah" at bounding box center [309, 255] width 132 height 37
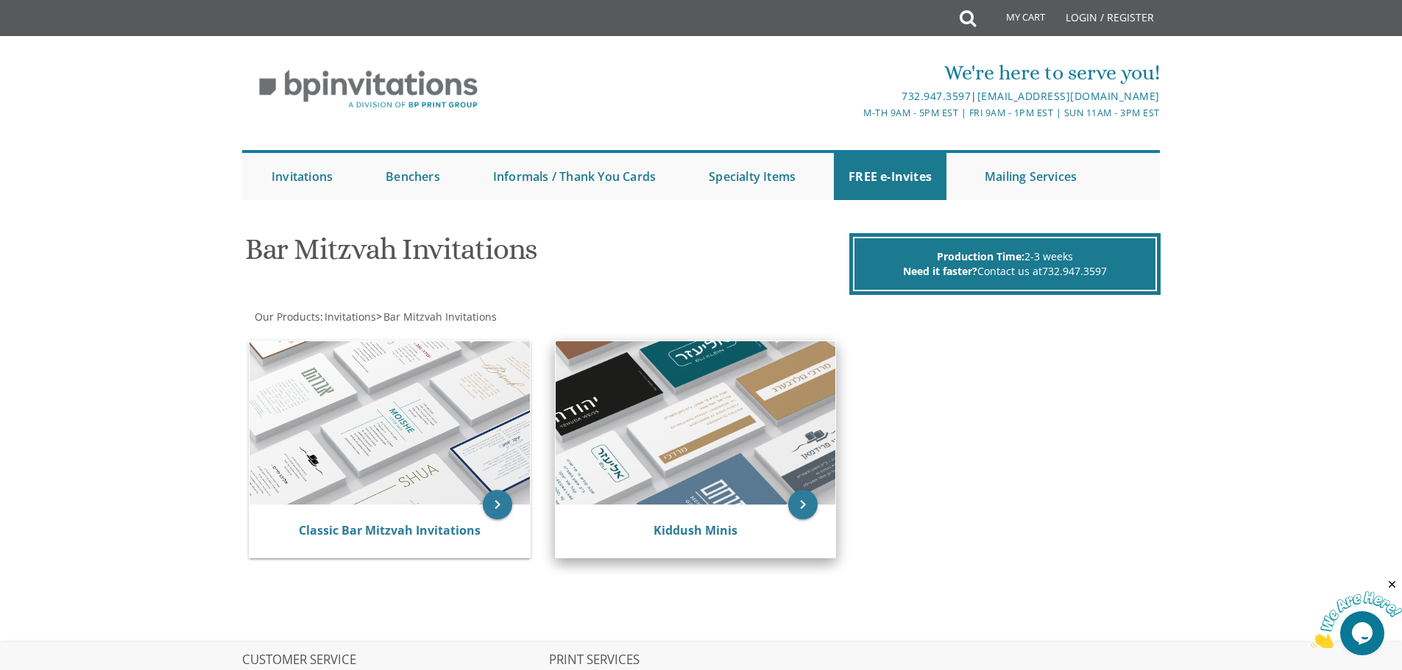
click at [666, 422] on img at bounding box center [695, 422] width 280 height 163
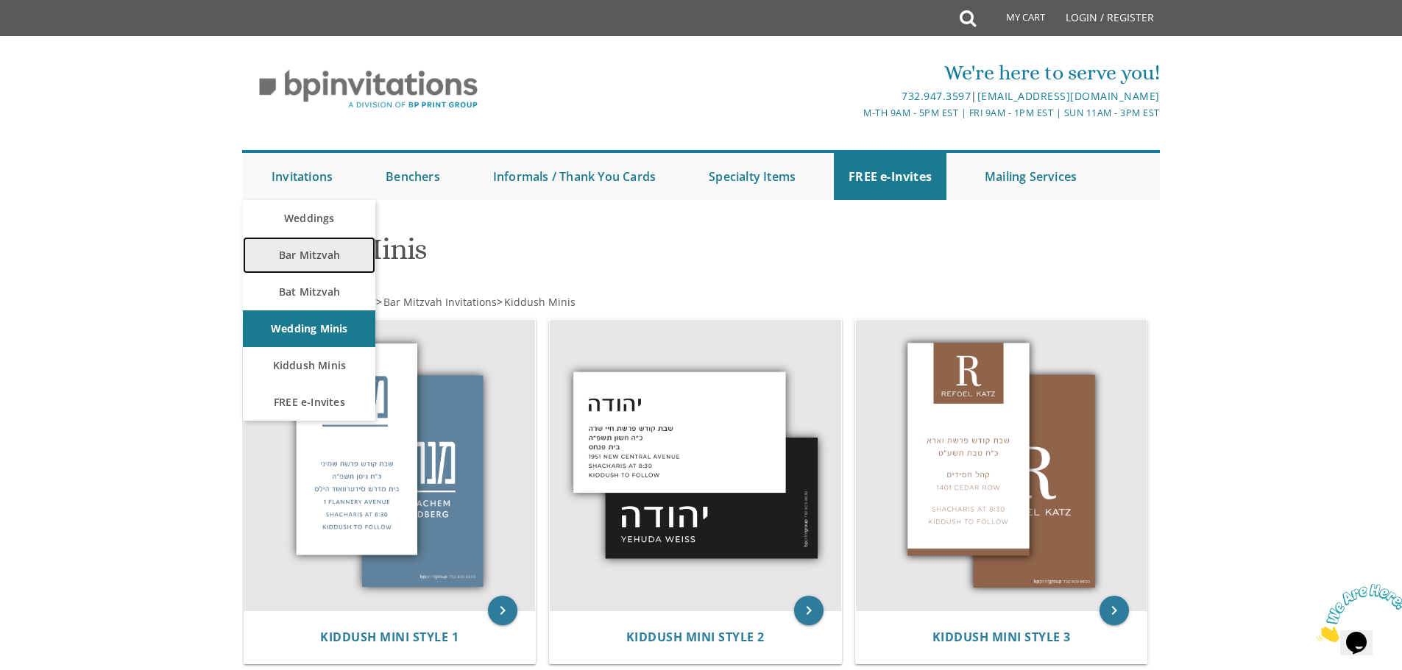
click at [336, 258] on link "Bar Mitzvah" at bounding box center [309, 255] width 132 height 37
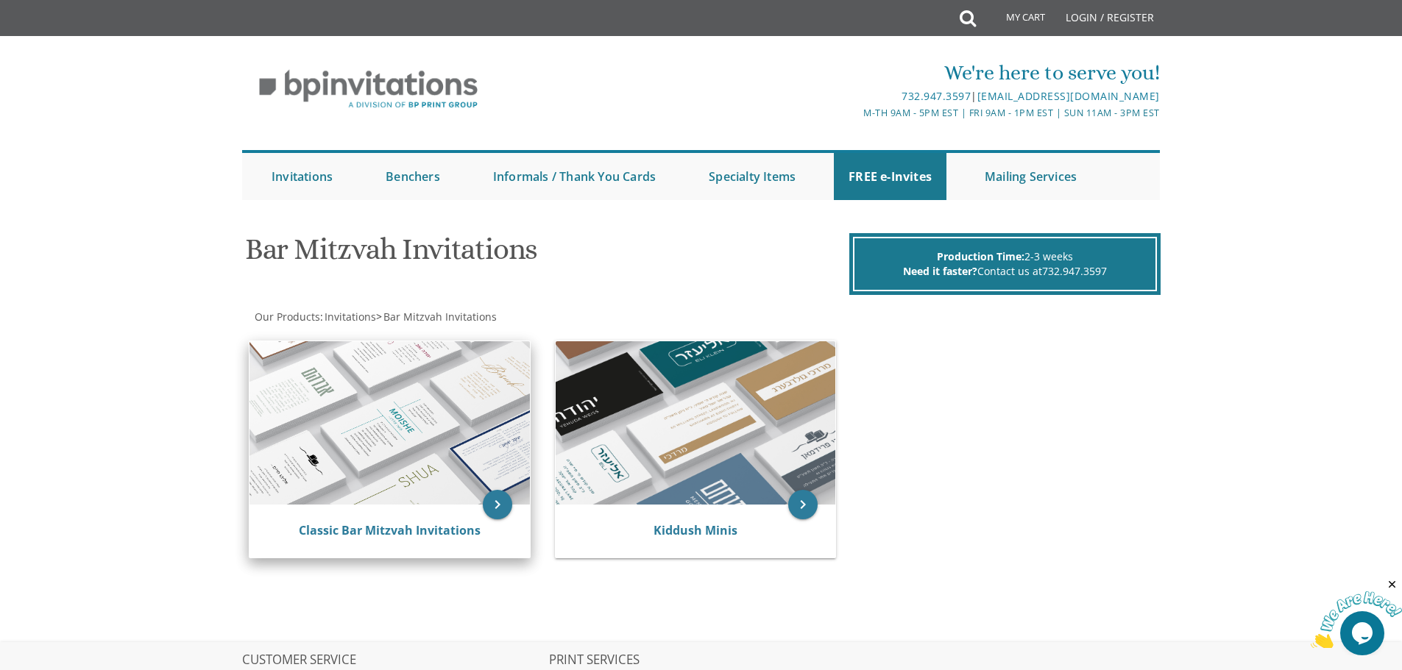
click at [347, 518] on div "Classic Bar Mitzvah Invitations" at bounding box center [389, 531] width 280 height 53
click at [495, 509] on icon "keyboard_arrow_right" at bounding box center [497, 504] width 29 height 29
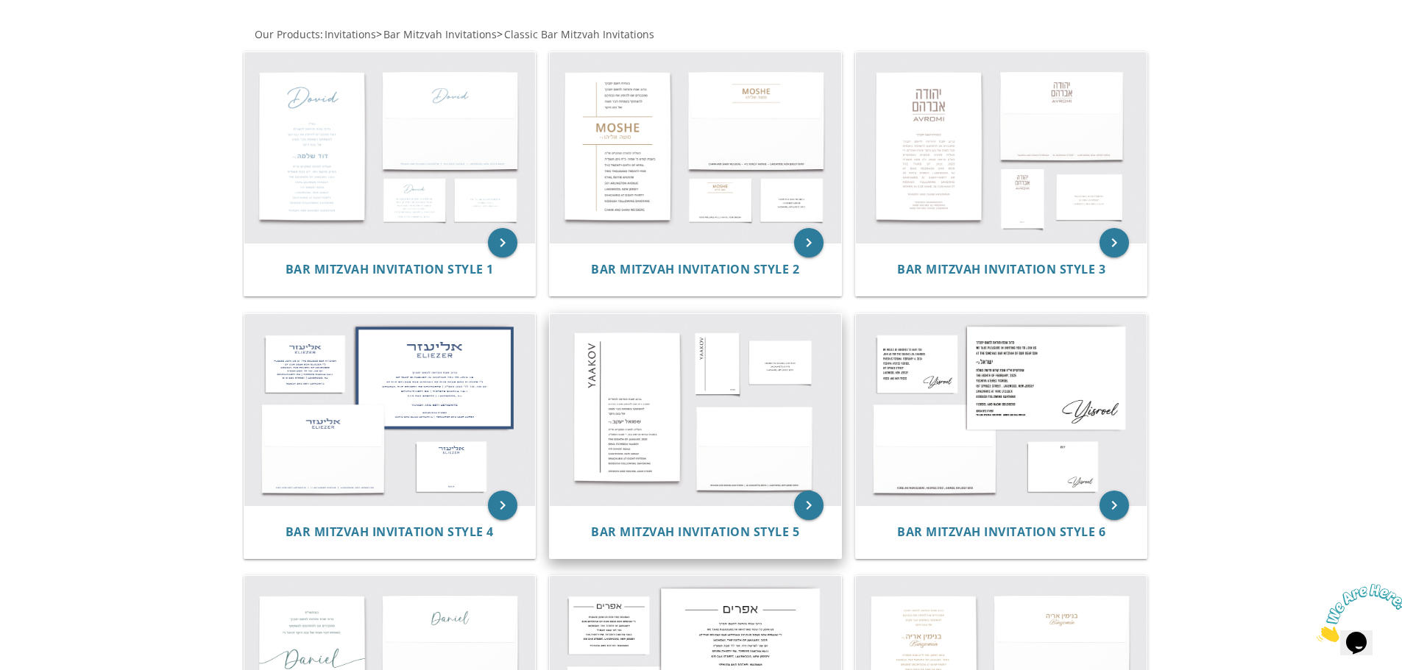
scroll to position [276, 0]
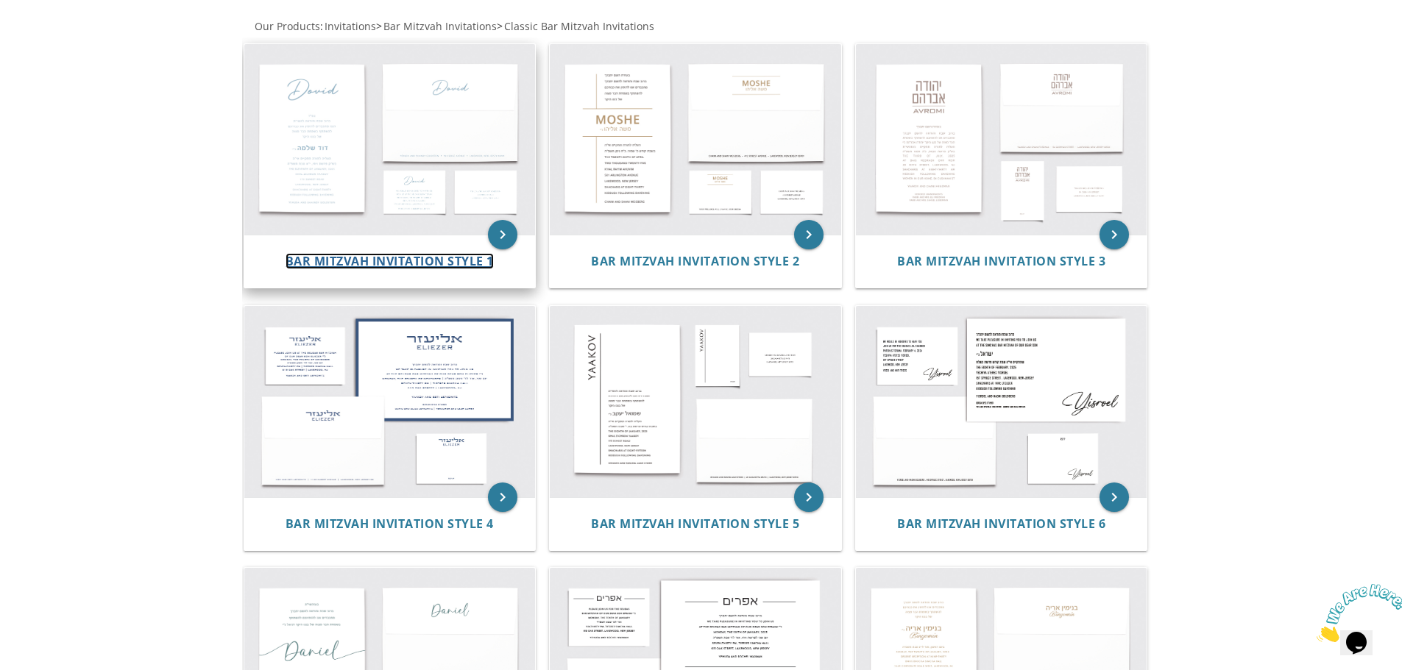
click at [466, 260] on span "Bar Mitzvah Invitation Style 1" at bounding box center [389, 261] width 208 height 16
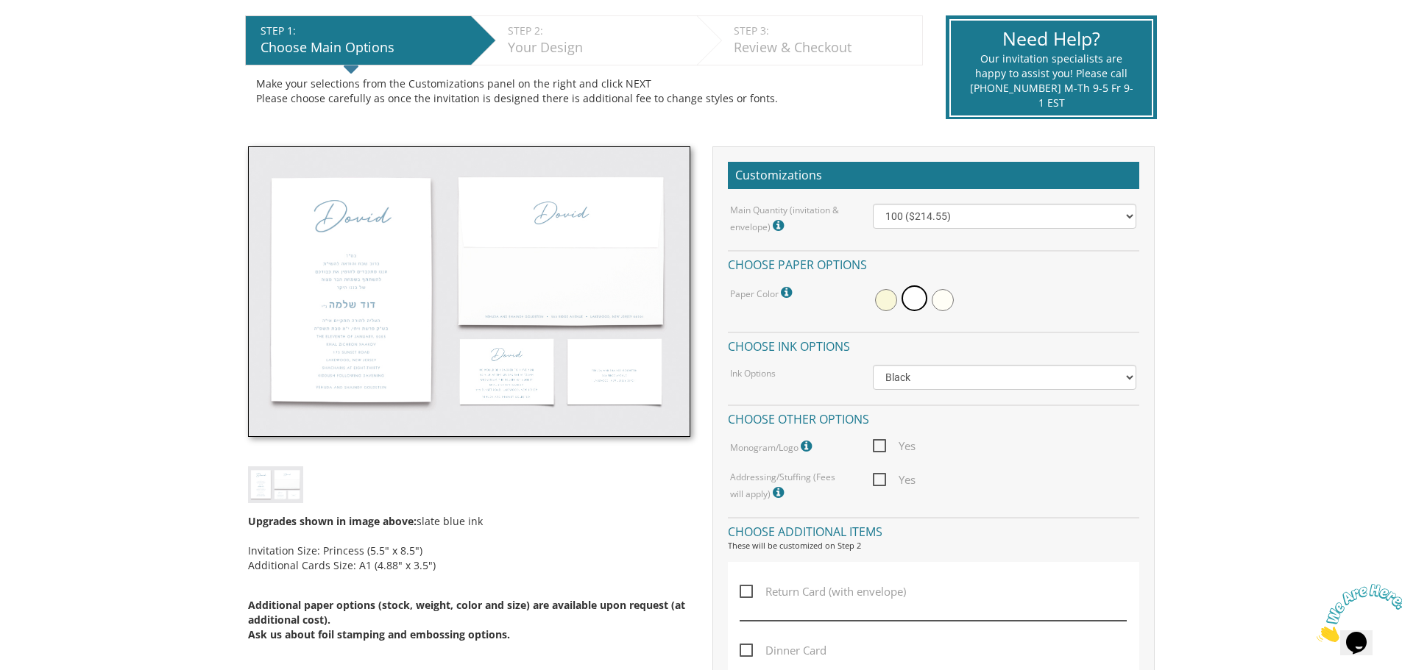
scroll to position [294, 0]
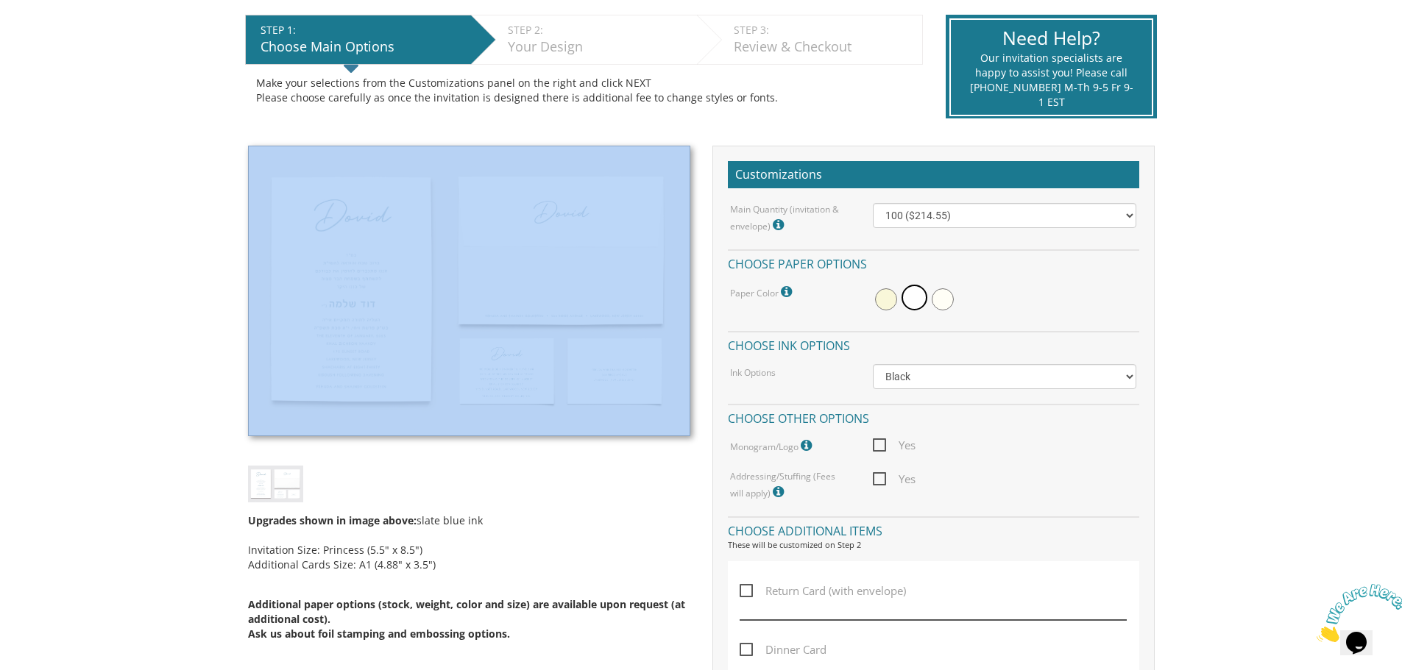
drag, startPoint x: 168, startPoint y: 250, endPoint x: 584, endPoint y: 322, distance: 421.9
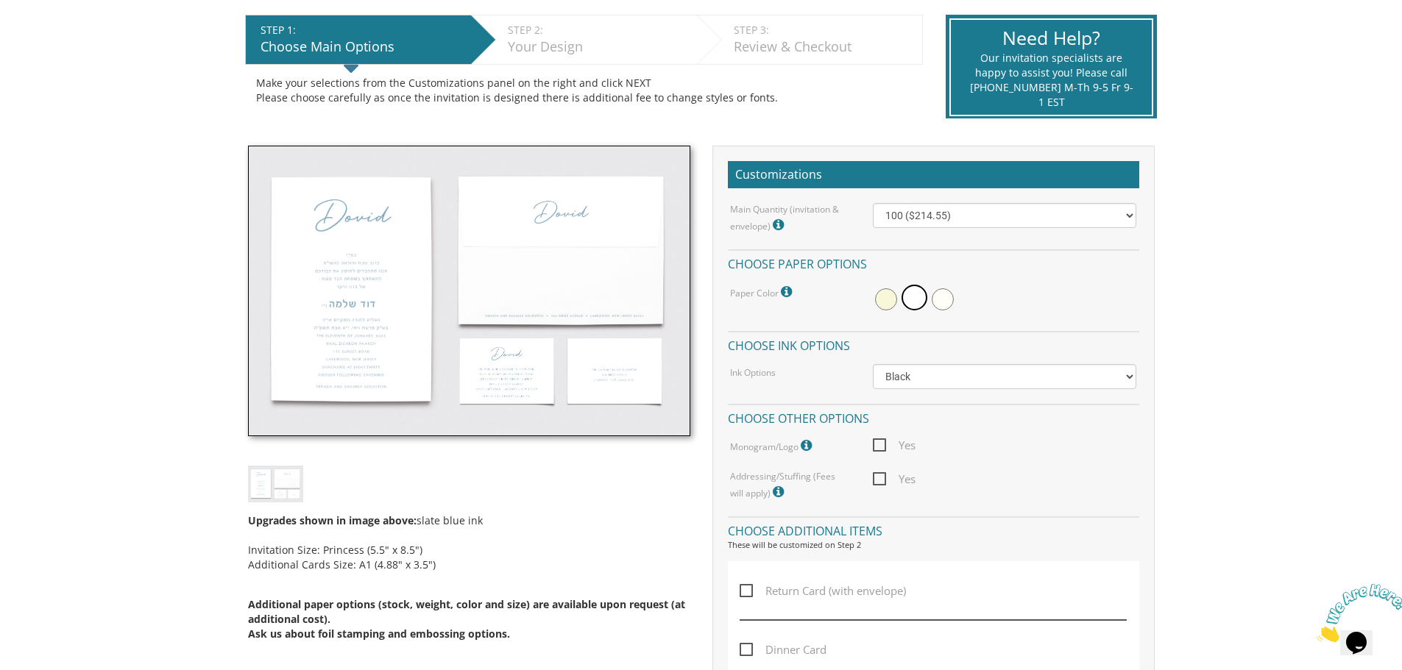
click at [762, 129] on div "STEP 1: EDIT Choose Main Options STEP 2: EDIT Your Design STEP 3: EDIT Review &…" at bounding box center [584, 67] width 700 height 127
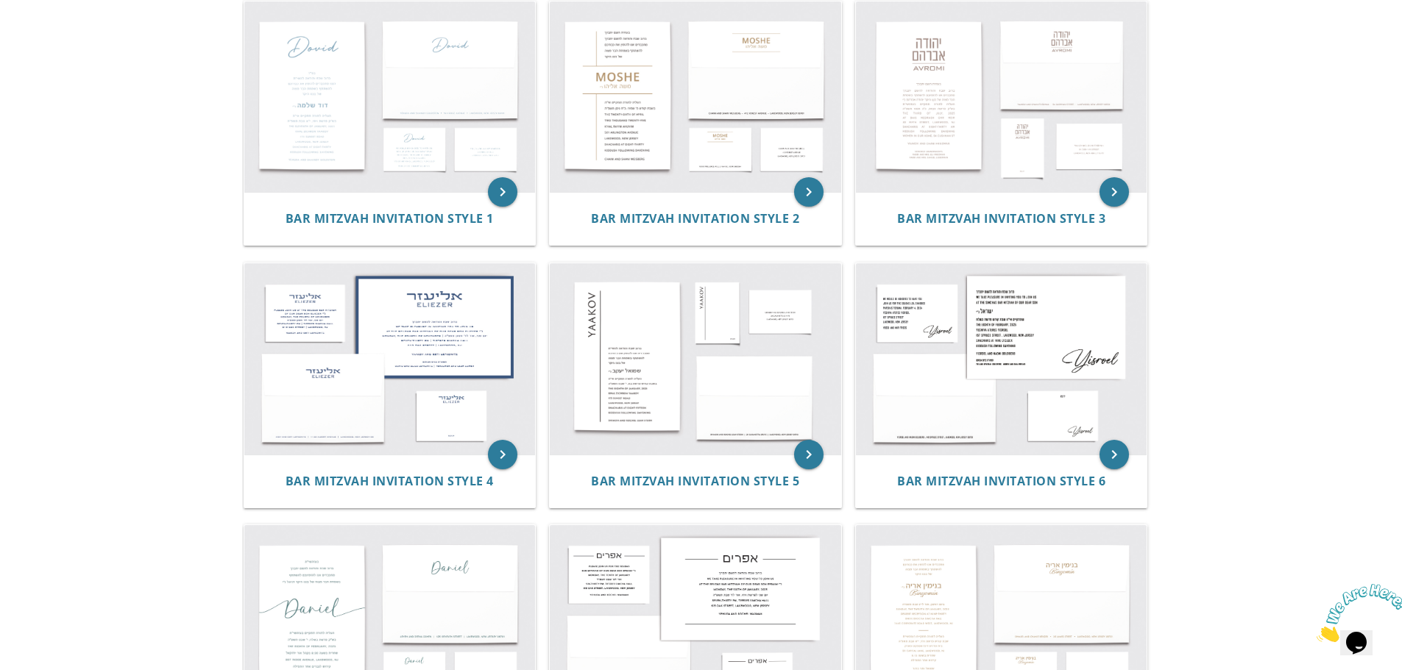
scroll to position [368, 0]
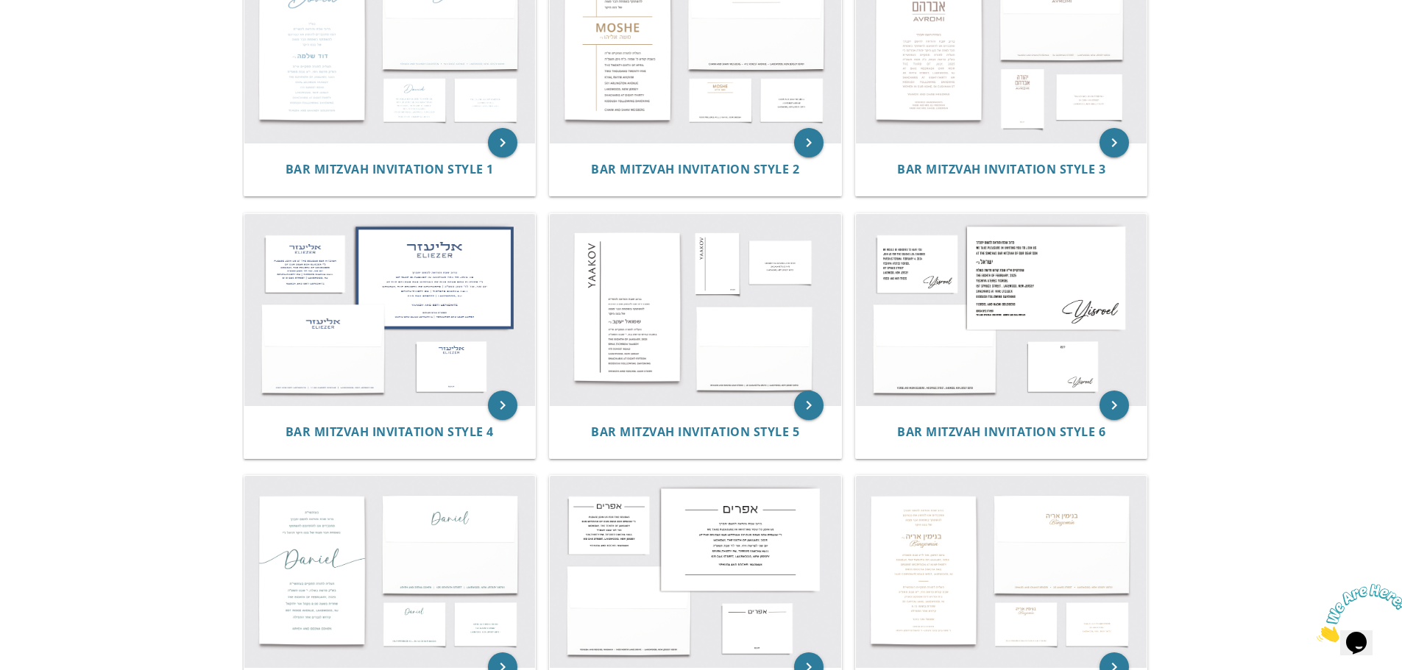
drag, startPoint x: 203, startPoint y: 250, endPoint x: 163, endPoint y: 370, distance: 126.6
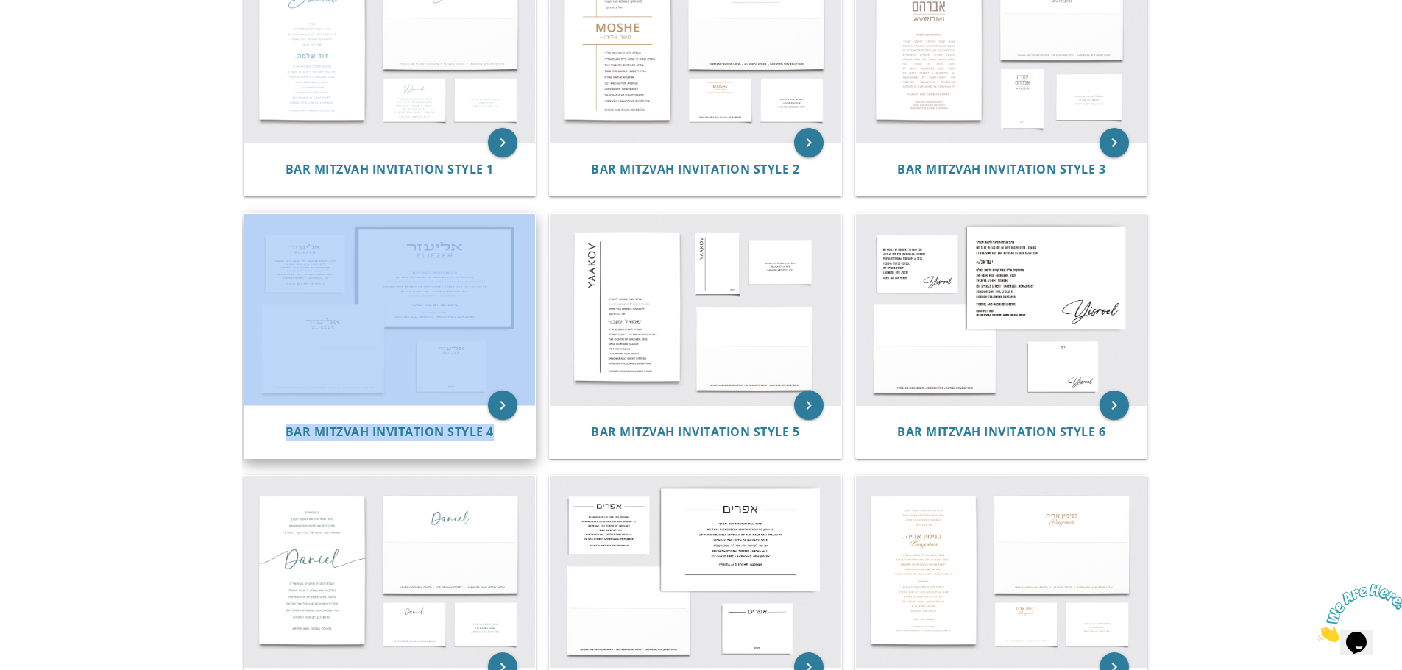
drag, startPoint x: 213, startPoint y: 256, endPoint x: 518, endPoint y: 430, distance: 351.6
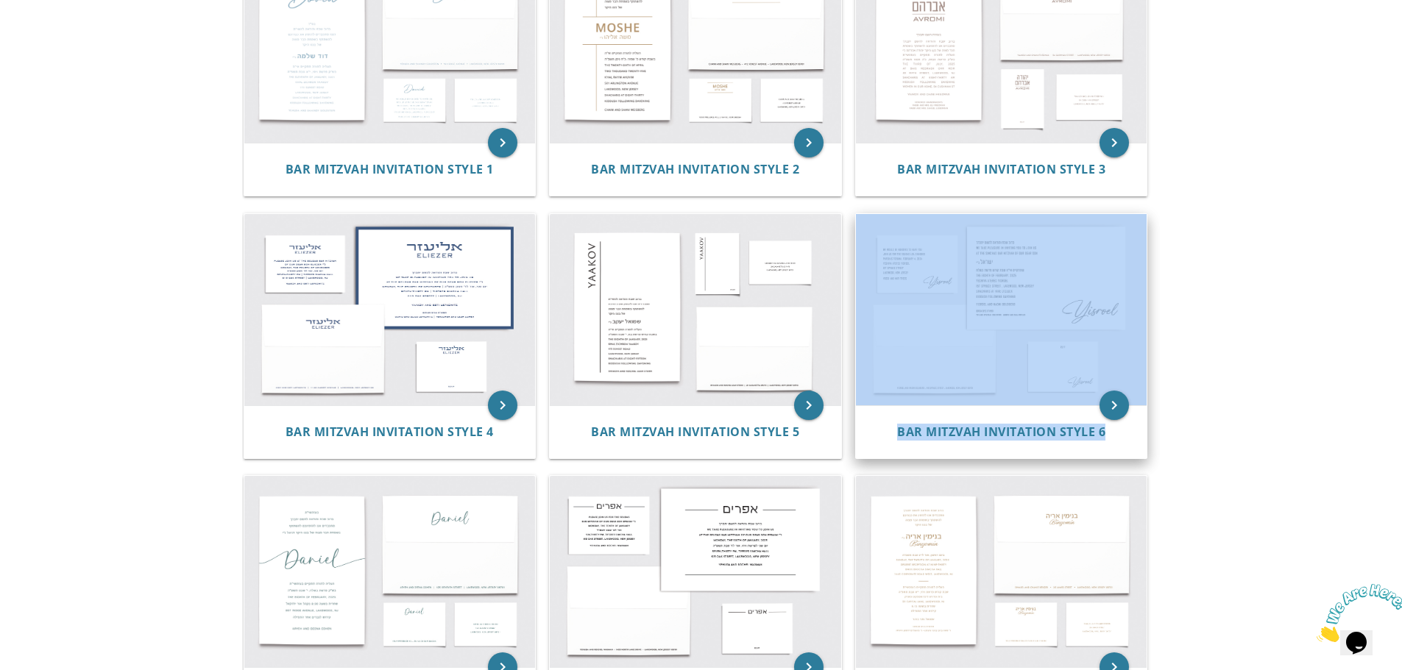
drag, startPoint x: 1039, startPoint y: 402, endPoint x: 901, endPoint y: 315, distance: 163.3
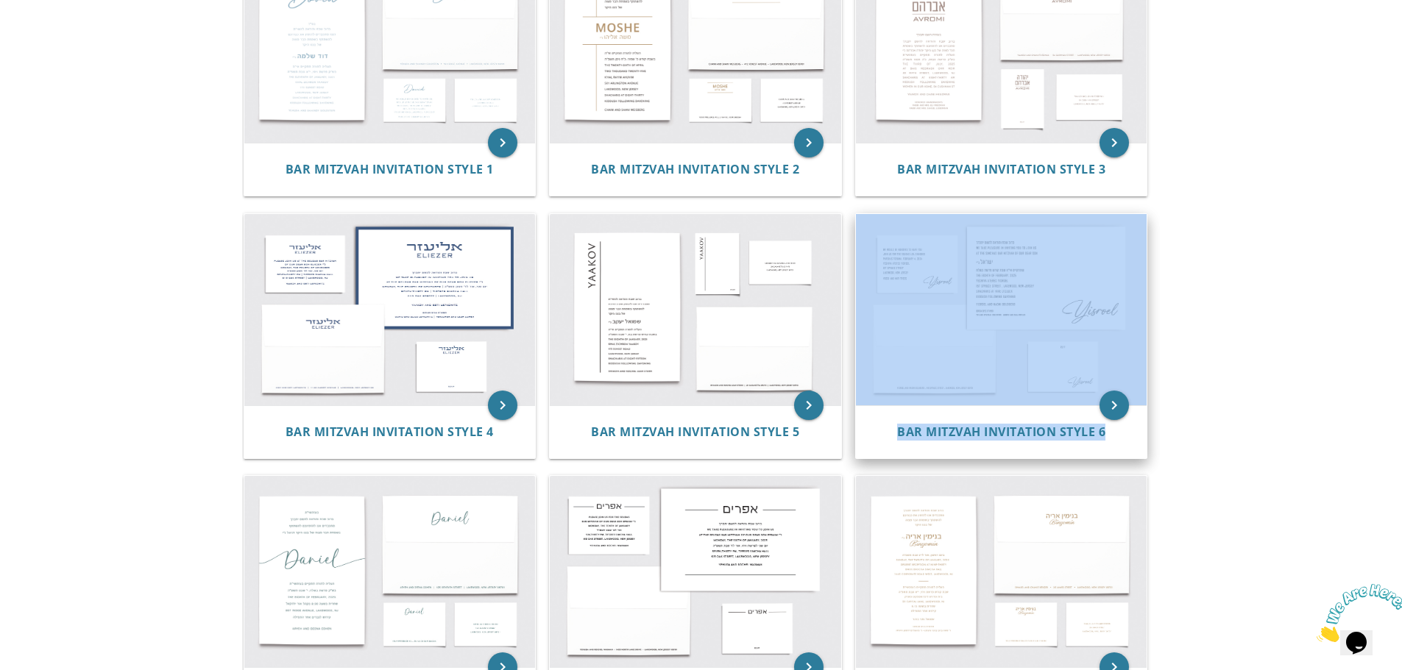
drag, startPoint x: 1235, startPoint y: 443, endPoint x: 917, endPoint y: 260, distance: 367.5
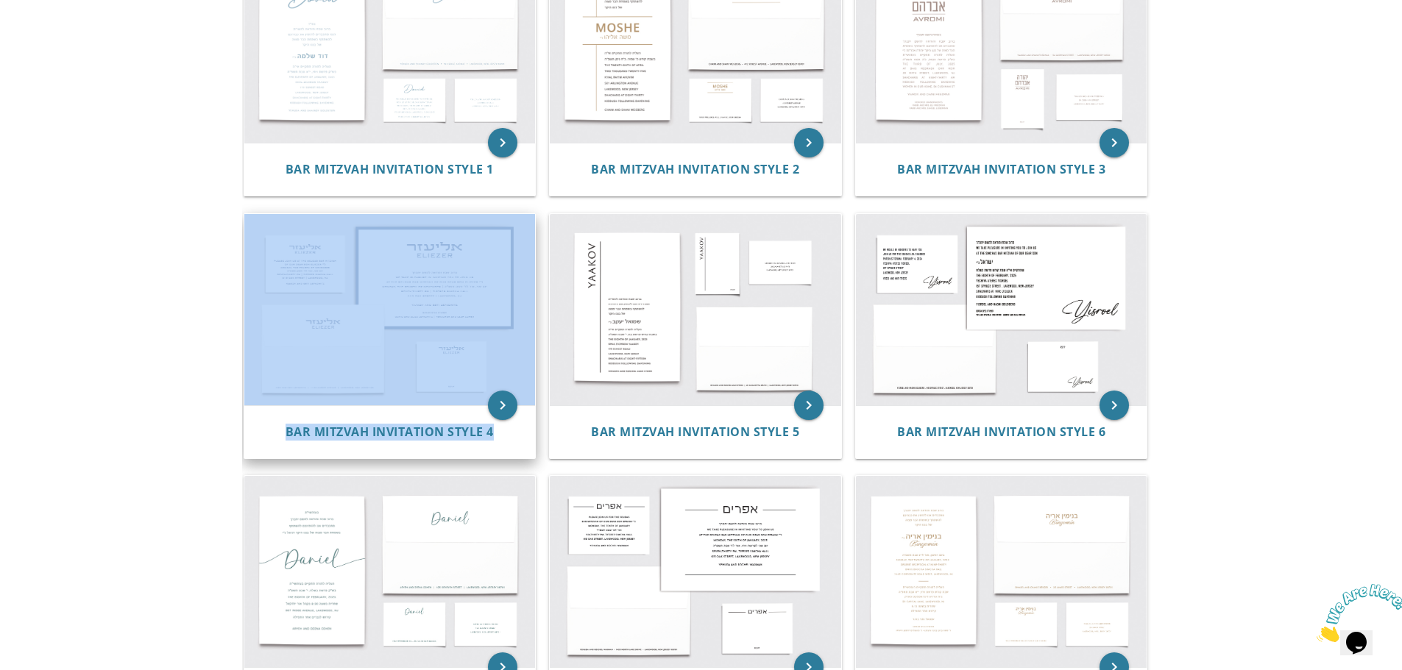
drag, startPoint x: 213, startPoint y: 292, endPoint x: 386, endPoint y: 382, distance: 194.2
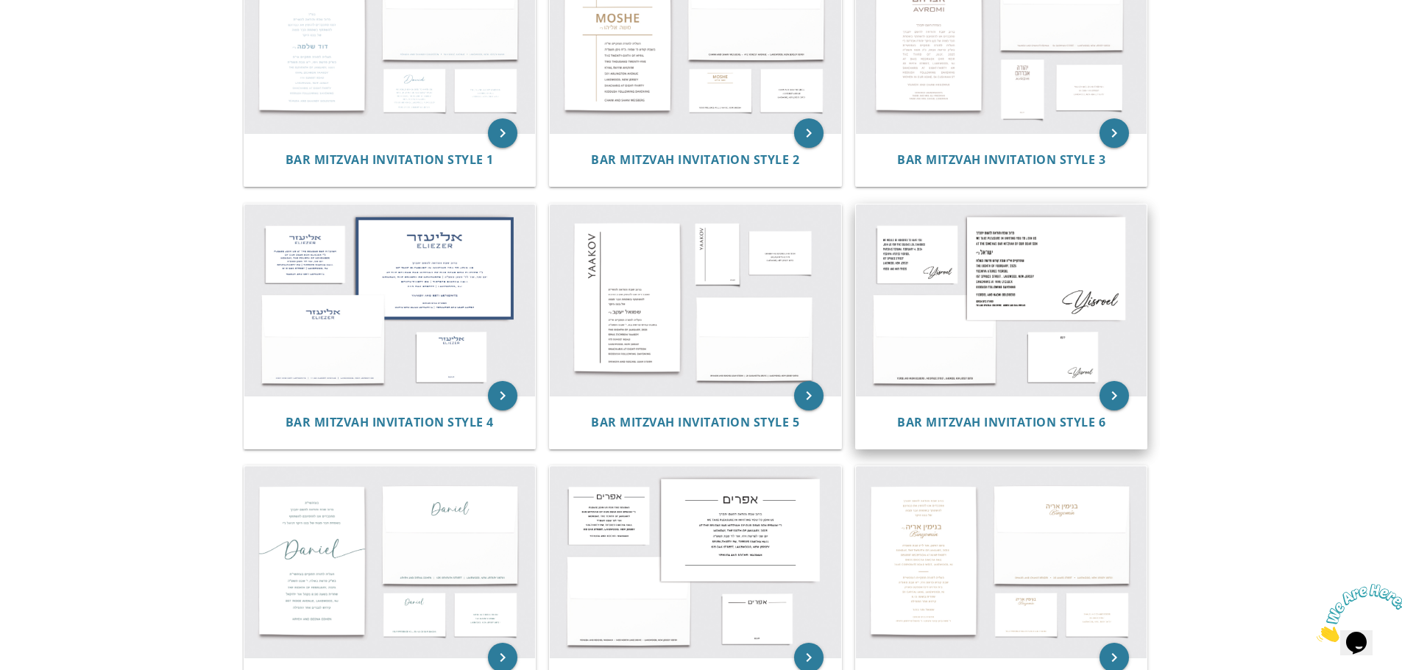
scroll to position [147, 0]
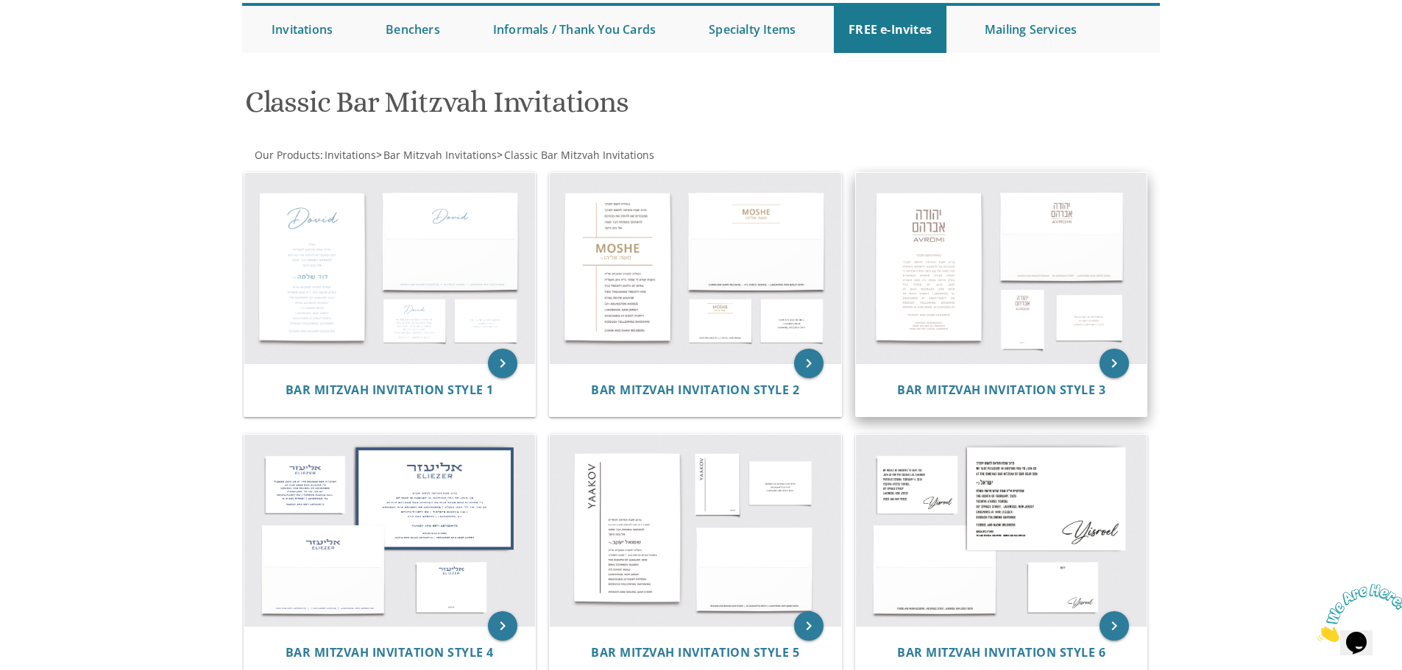
click at [1026, 268] on img at bounding box center [1001, 268] width 291 height 191
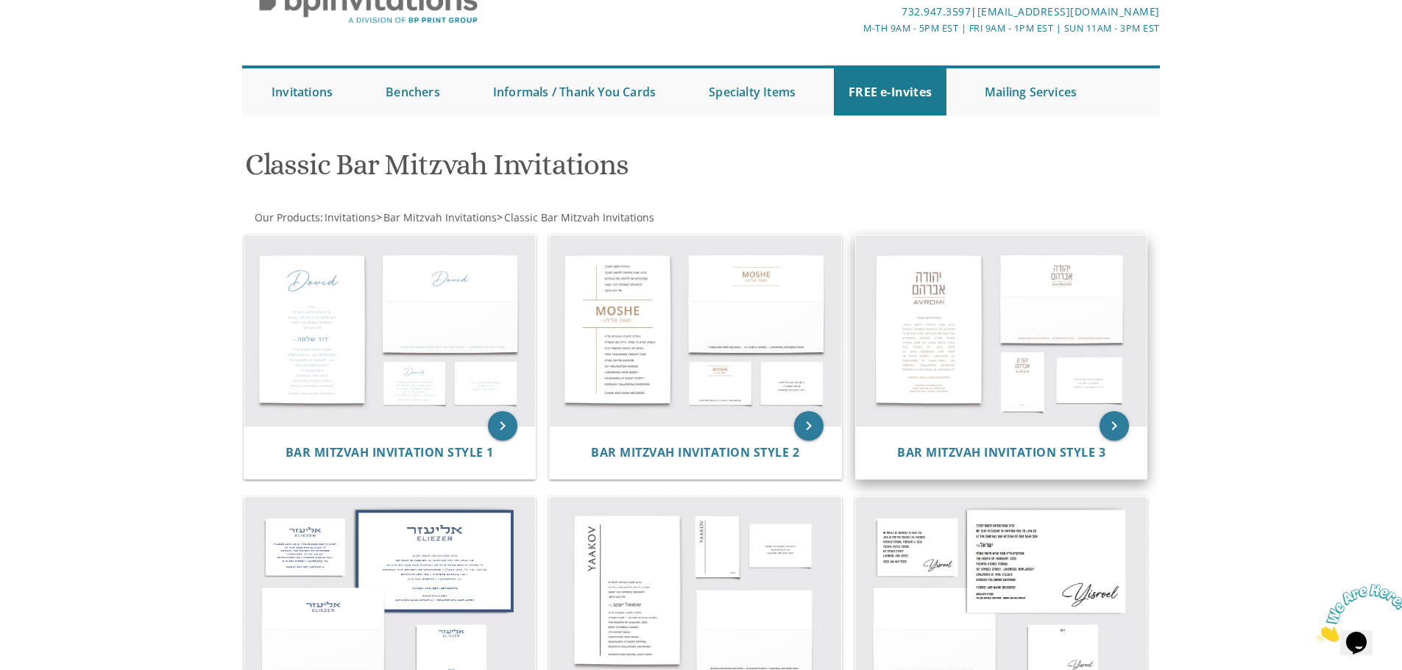
scroll to position [74, 0]
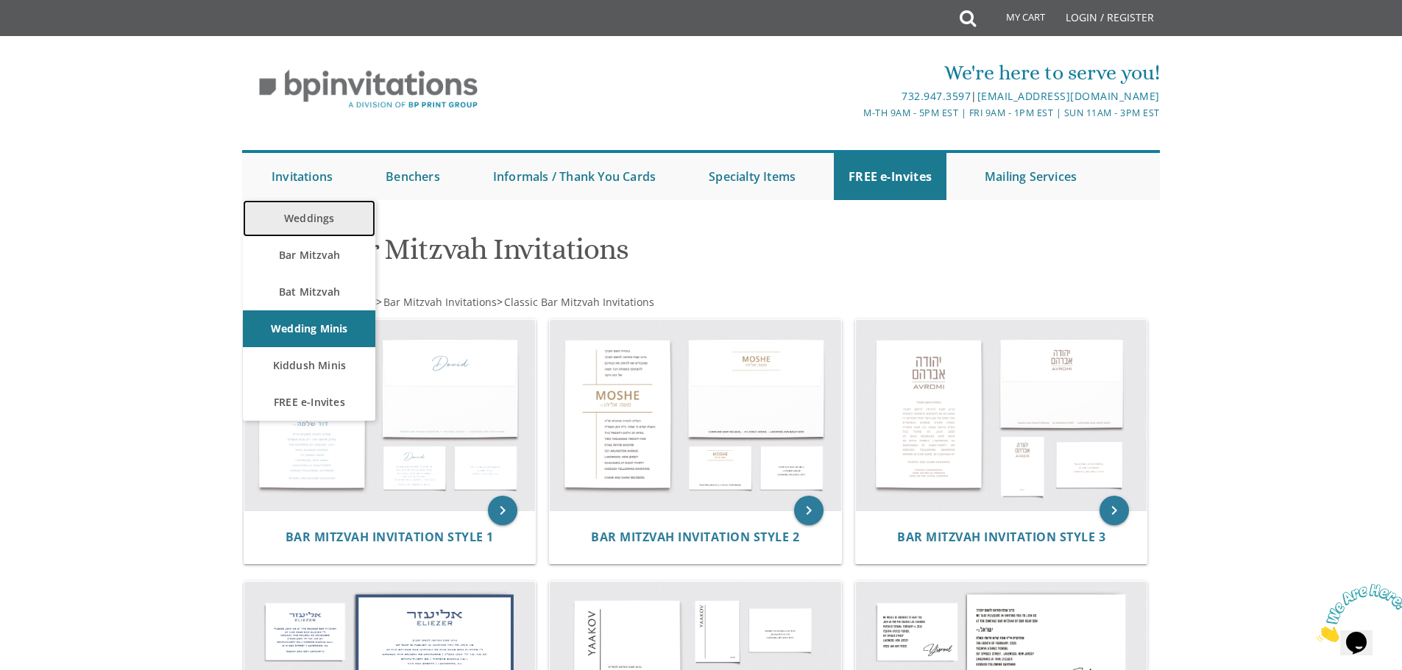
click at [319, 224] on link "Weddings" at bounding box center [309, 218] width 132 height 37
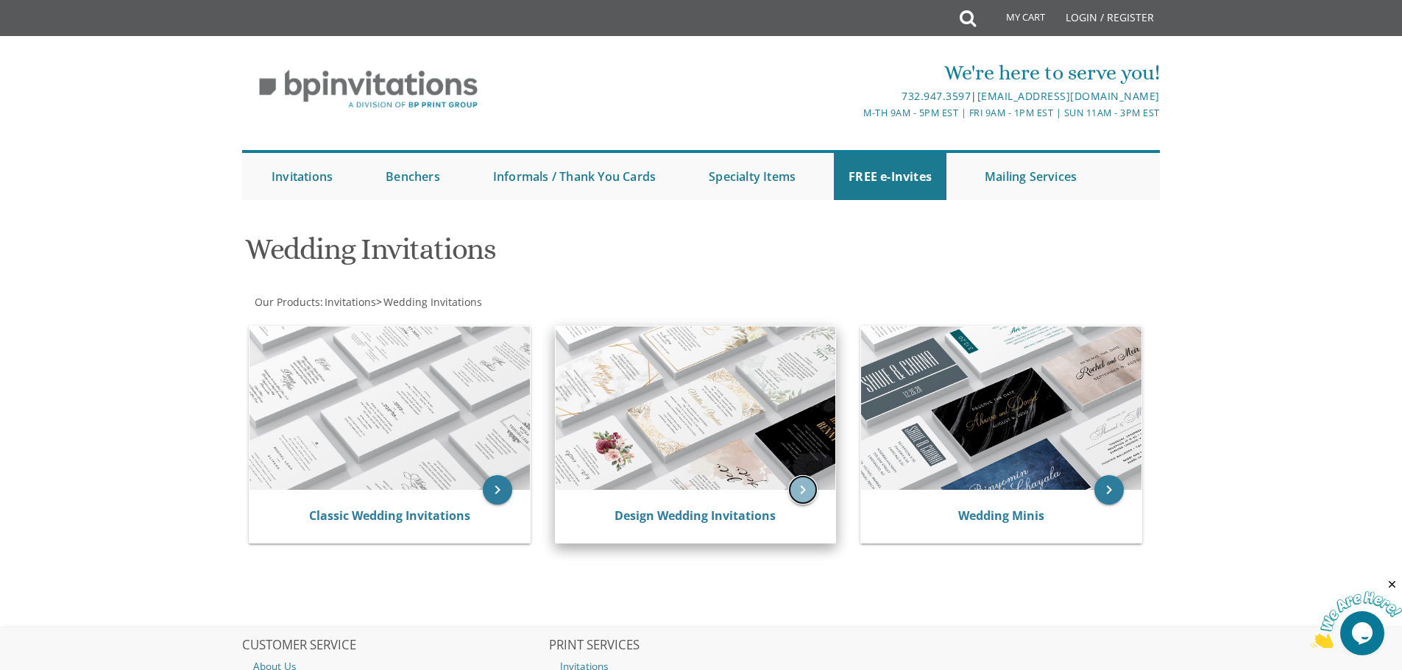
click at [796, 495] on icon "keyboard_arrow_right" at bounding box center [802, 489] width 29 height 29
